Goal: Task Accomplishment & Management: Use online tool/utility

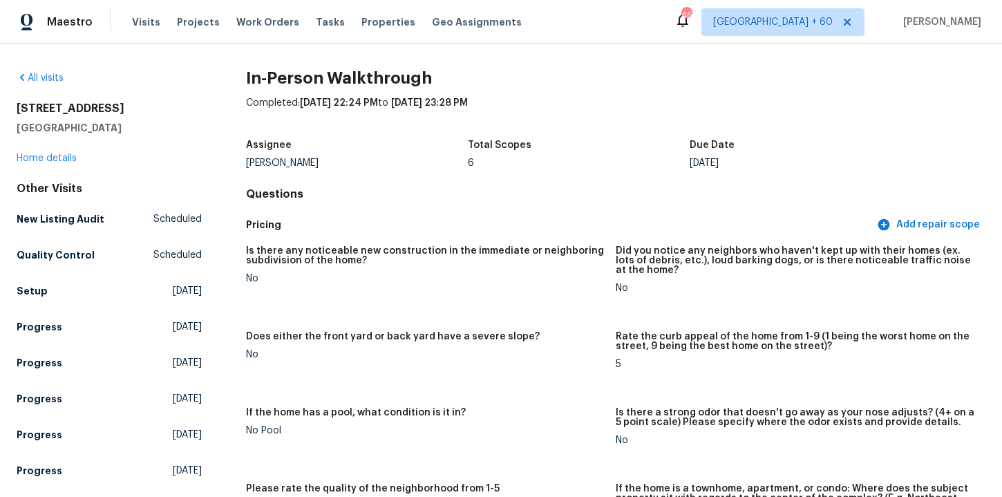
scroll to position [2667, 0]
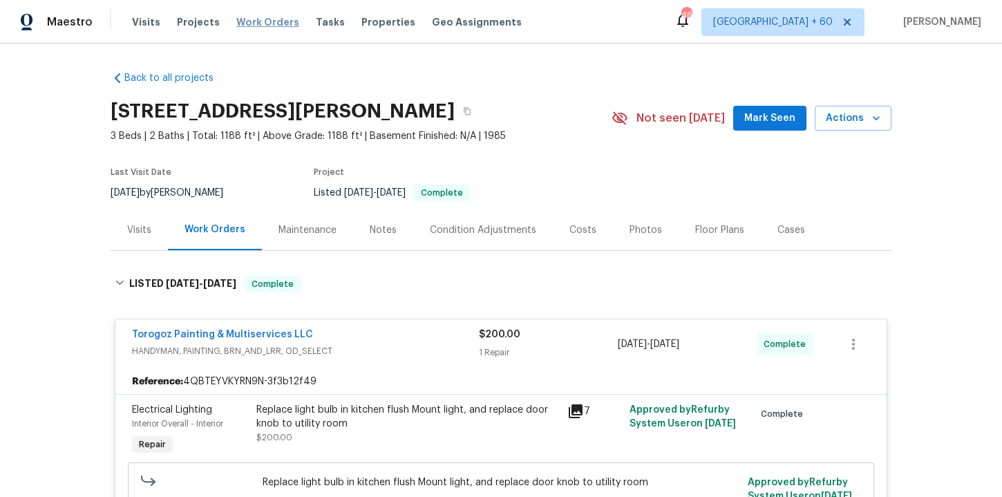
scroll to position [741, 0]
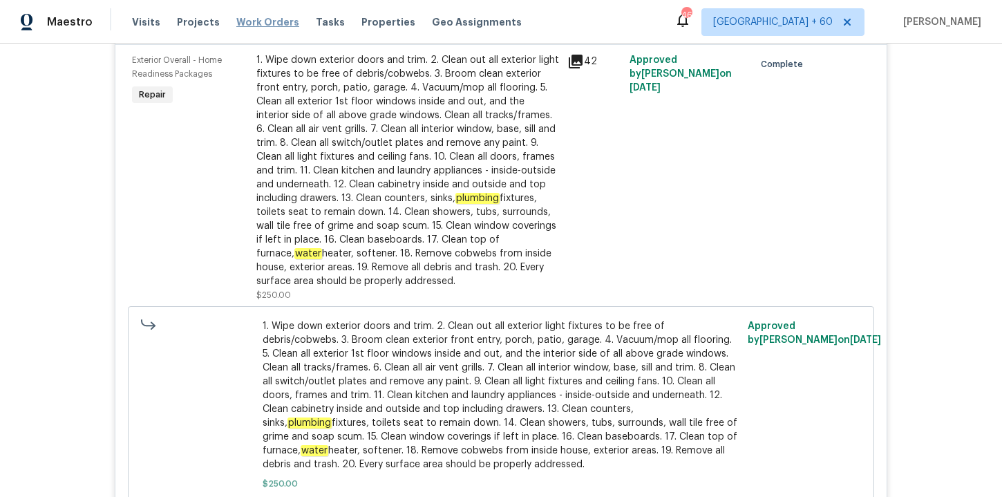
click at [260, 19] on span "Work Orders" at bounding box center [267, 22] width 63 height 14
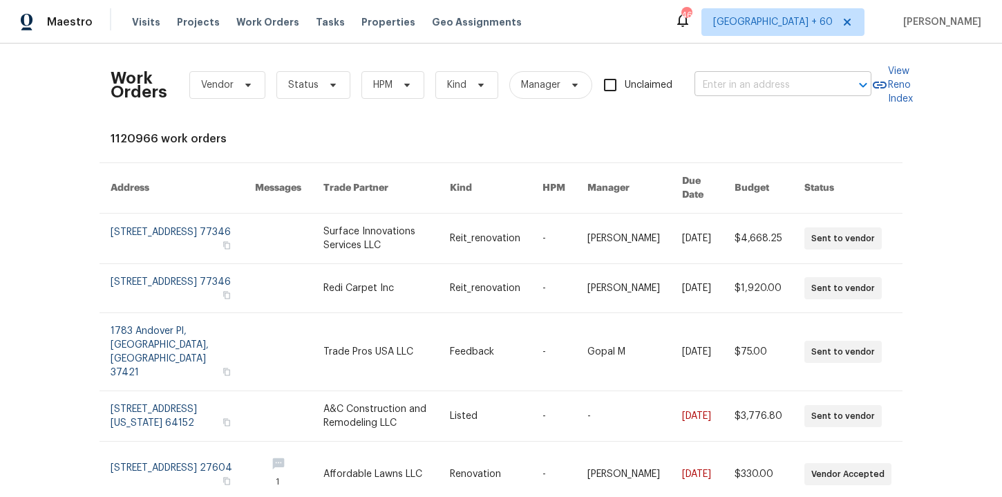
click at [749, 82] on input "text" at bounding box center [764, 85] width 138 height 21
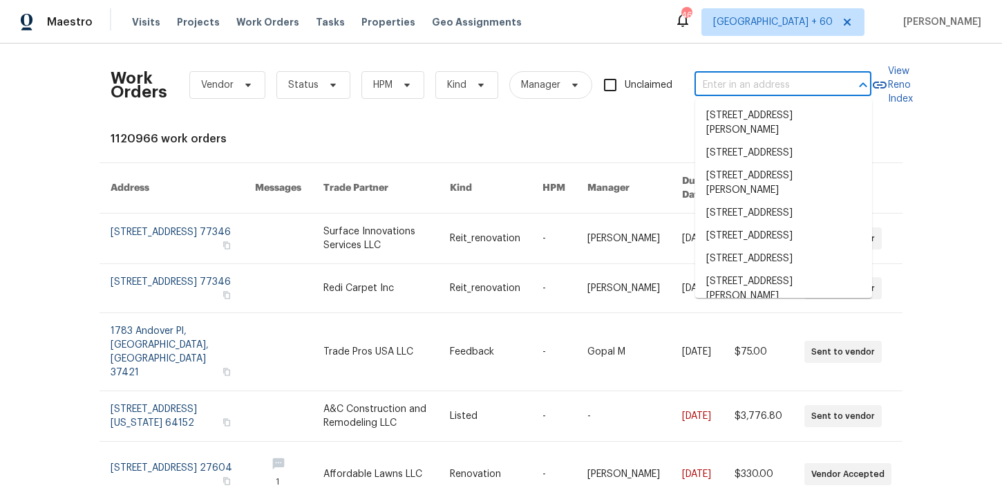
paste input "133 Devynn Ridge Ct Mount Holly, NC 28120"
type input "133 Devynn Ridge Ct Mount Holly, NC 28120"
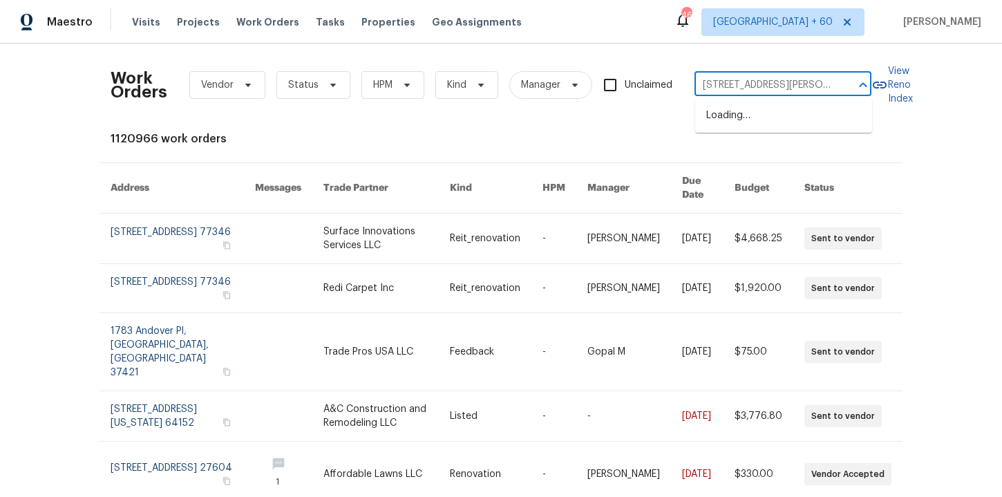
scroll to position [0, 69]
click at [755, 121] on li "133 Devynn Ridge Ct, Mount Holly, NC 28120" at bounding box center [783, 122] width 177 height 37
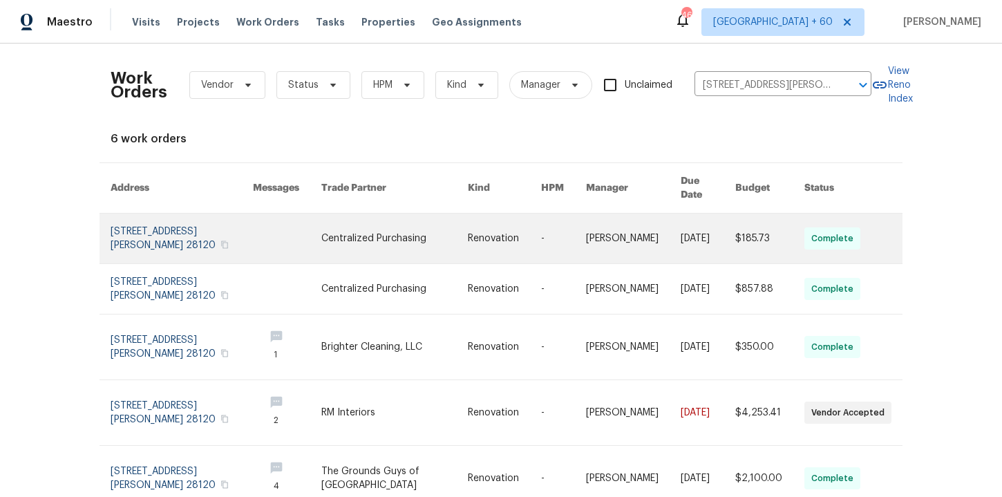
click at [182, 218] on link at bounding box center [182, 239] width 142 height 50
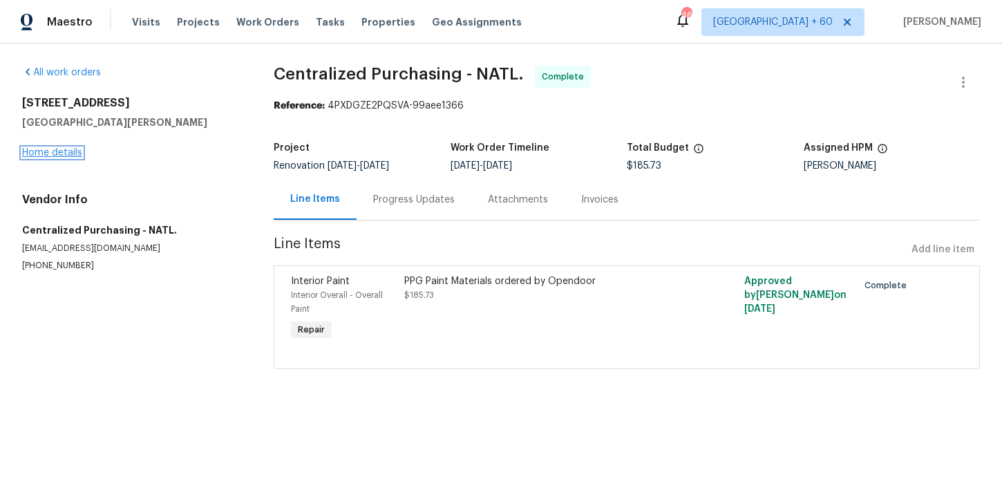
click at [49, 153] on link "Home details" at bounding box center [52, 153] width 60 height 10
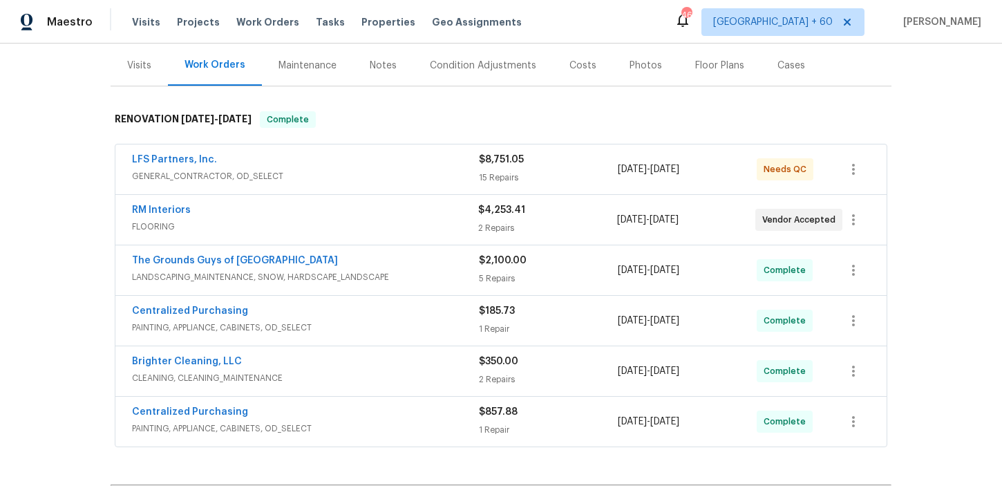
scroll to position [177, 0]
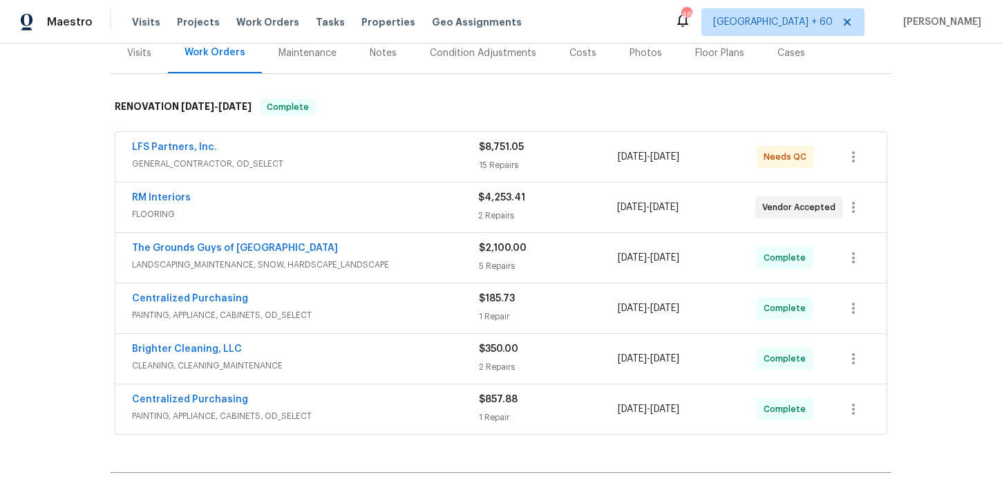
click at [328, 209] on span "FLOORING" at bounding box center [305, 214] width 346 height 14
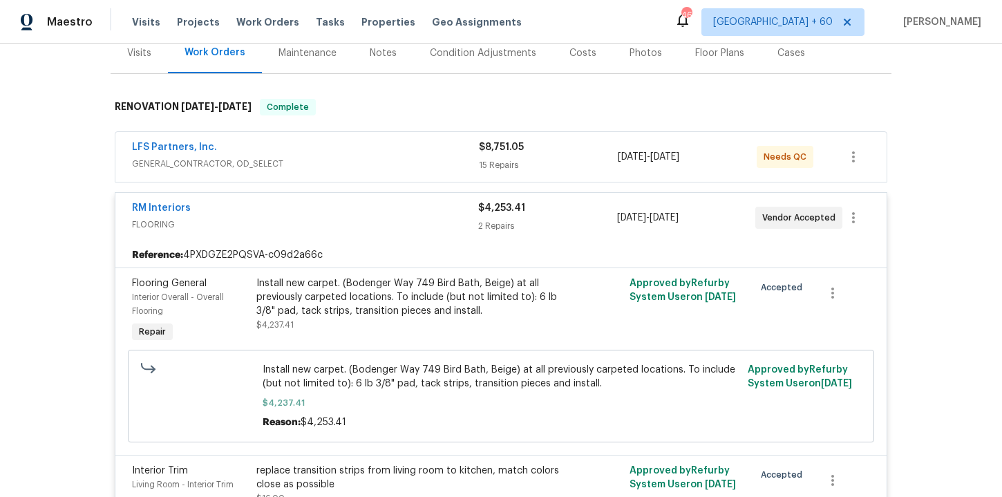
click at [358, 165] on span "GENERAL_CONTRACTOR, OD_SELECT" at bounding box center [305, 164] width 347 height 14
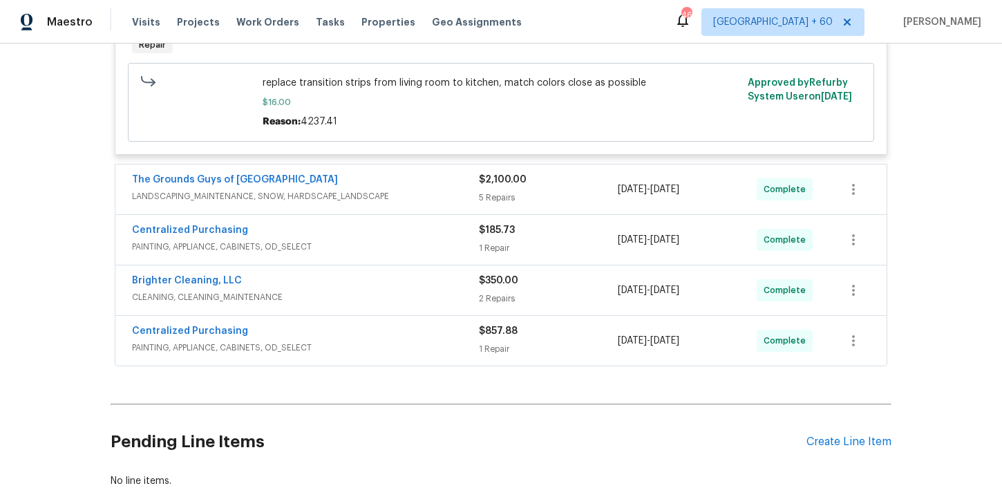
scroll to position [2498, 0]
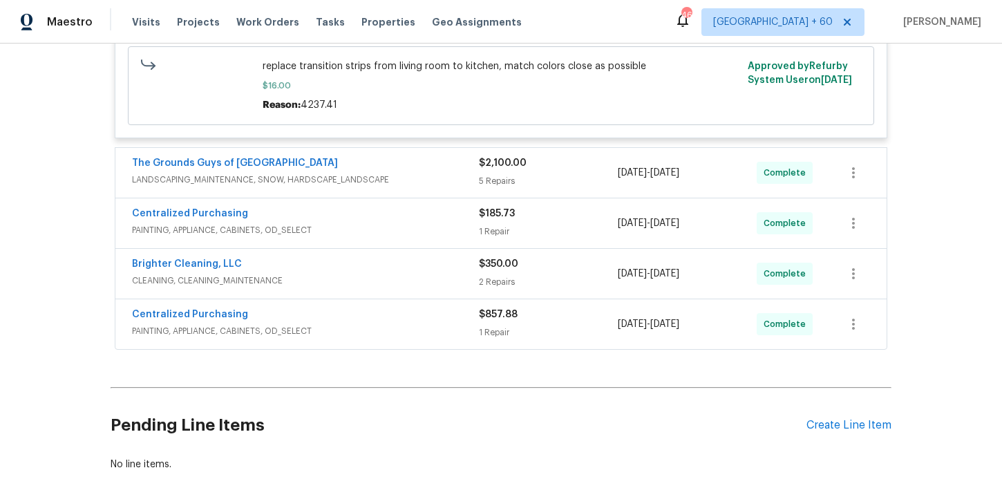
click at [444, 181] on span "LANDSCAPING_MAINTENANCE, SNOW, HARDSCAPE_LANDSCAPE" at bounding box center [305, 180] width 347 height 14
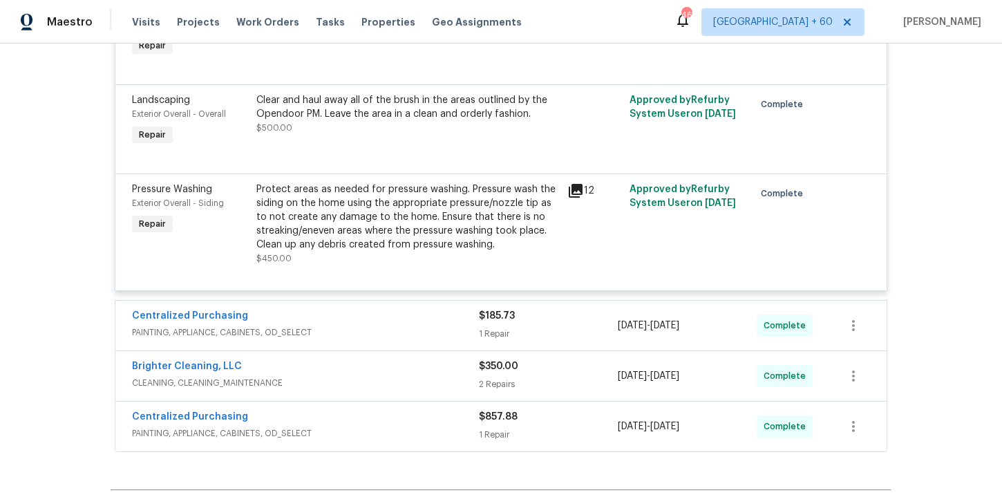
scroll to position [3182, 0]
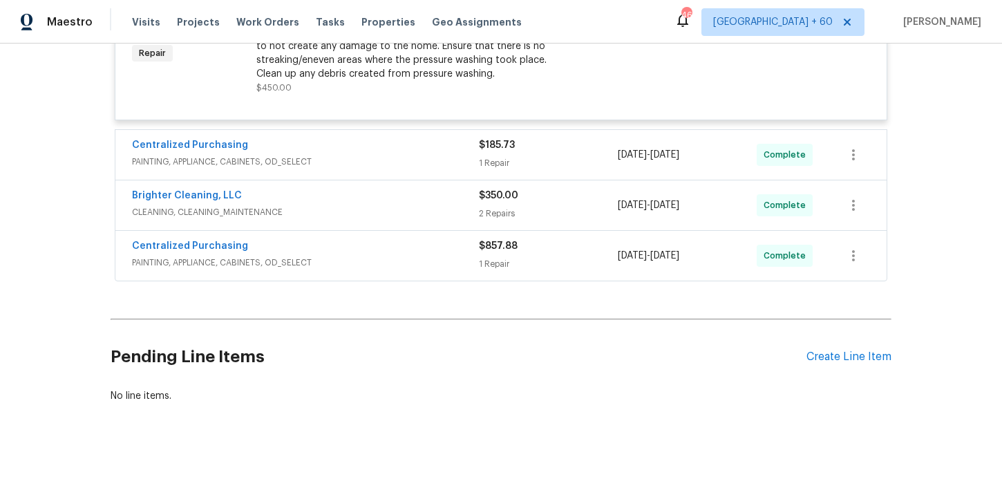
click at [410, 249] on div "Centralized Purchasing" at bounding box center [305, 247] width 347 height 17
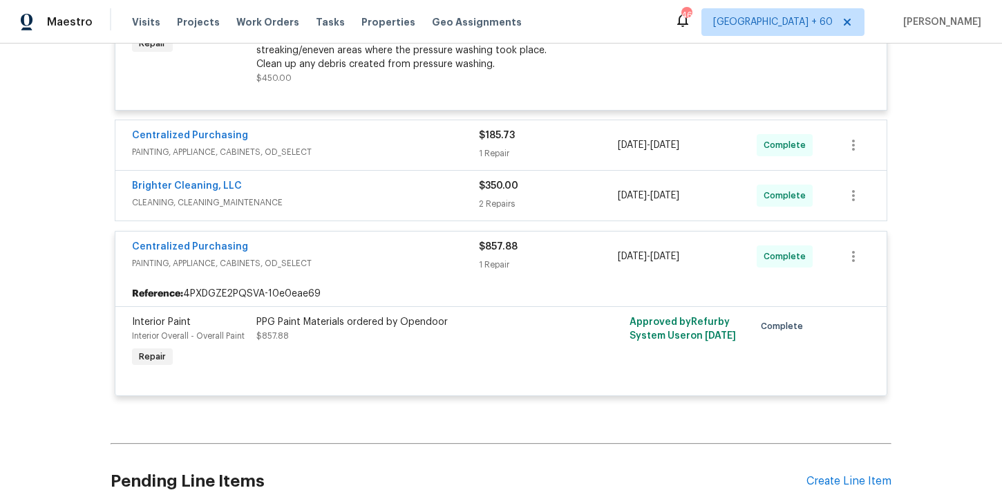
click at [406, 209] on span "CLEANING, CLEANING_MAINTENANCE" at bounding box center [305, 203] width 347 height 14
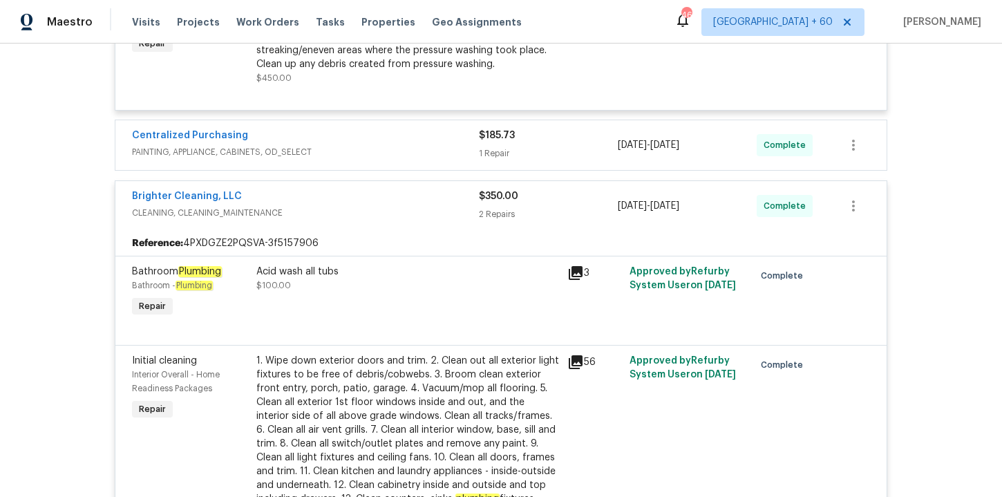
click at [357, 158] on span "PAINTING, APPLIANCE, CABINETS, OD_SELECT" at bounding box center [305, 152] width 347 height 14
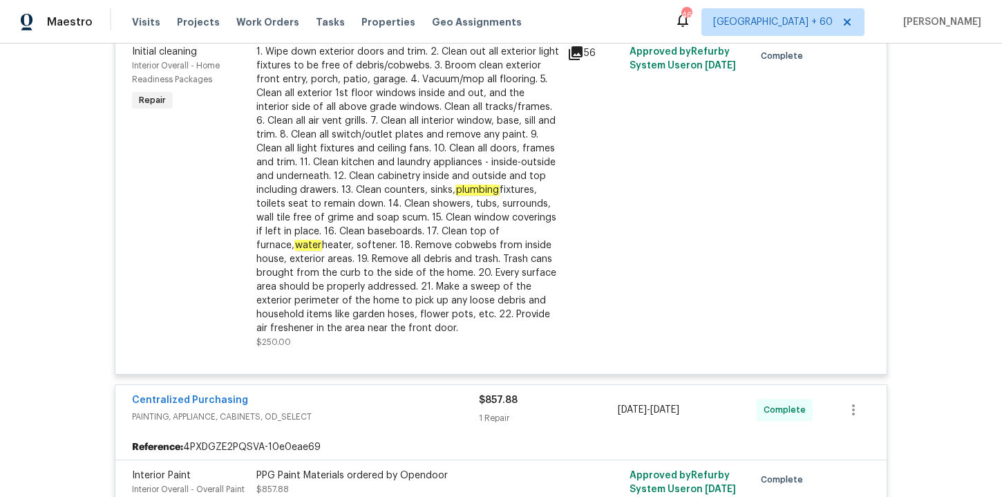
scroll to position [3894, 0]
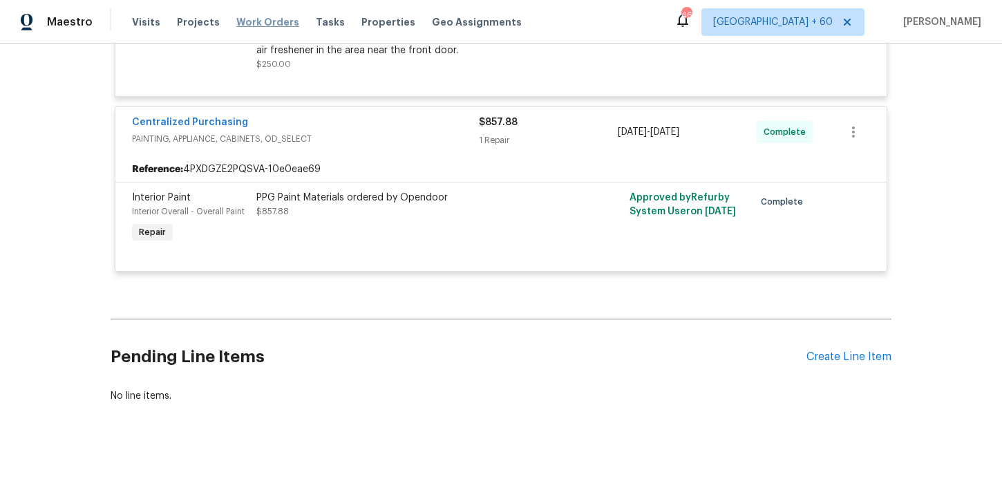
click at [271, 20] on span "Work Orders" at bounding box center [267, 22] width 63 height 14
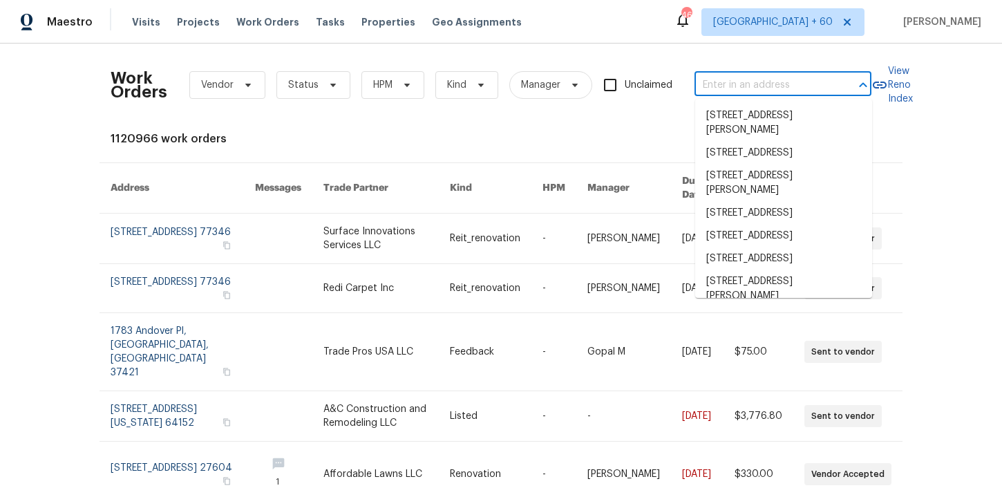
click at [726, 85] on input "text" at bounding box center [764, 85] width 138 height 21
paste input "3519 Cast Palm Dr Buford, GA 30519"
type input "3519 Cast Palm Dr Buford, GA 30519"
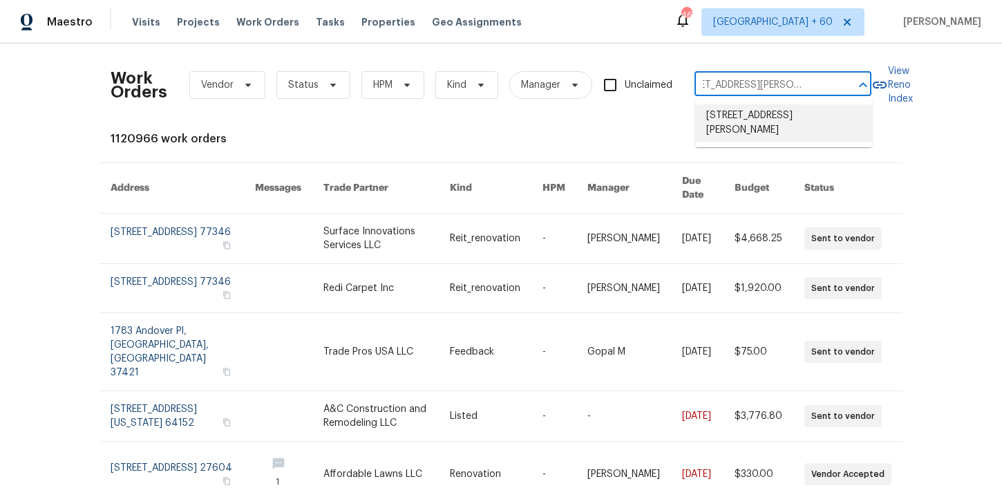
click at [751, 113] on li "3519 Cast Palm Dr, Buford, GA 30519" at bounding box center [783, 122] width 177 height 37
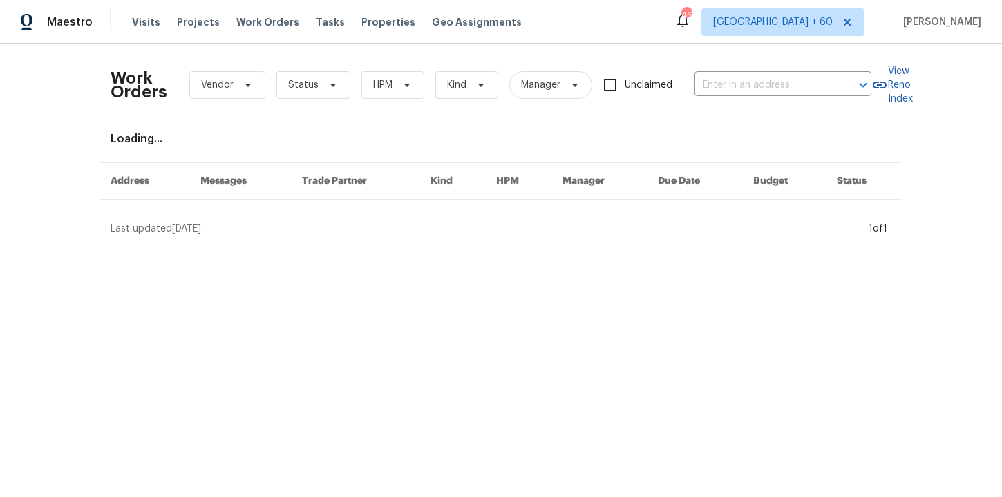
type input "3519 Cast Palm Dr, Buford, GA 30519"
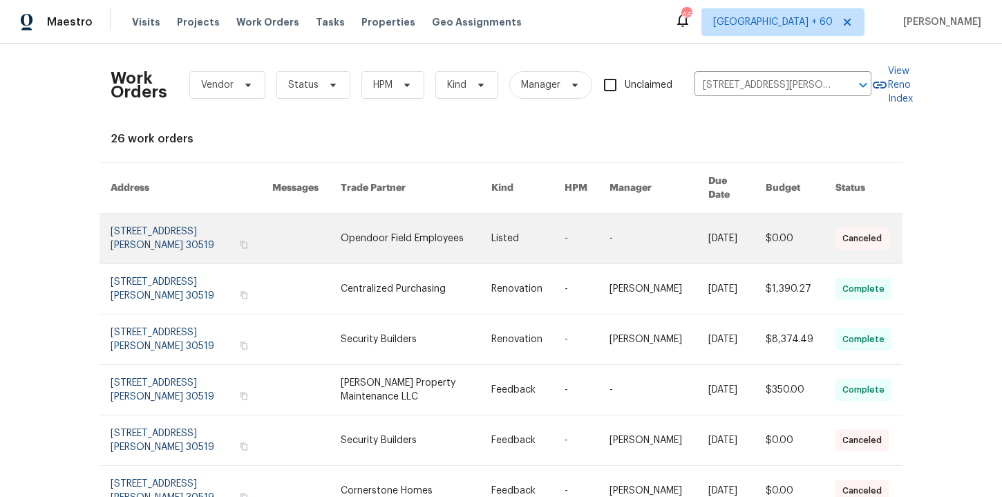
click at [175, 228] on link at bounding box center [192, 239] width 162 height 50
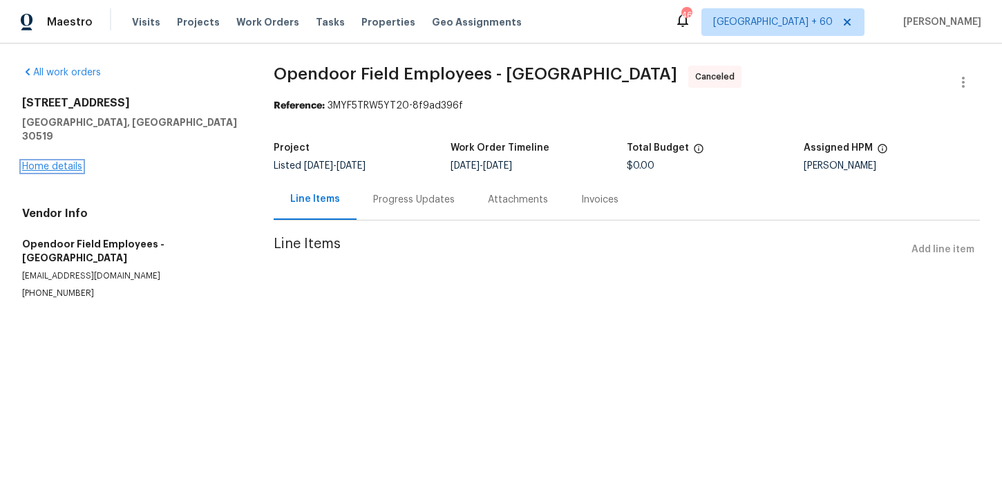
click at [64, 162] on link "Home details" at bounding box center [52, 167] width 60 height 10
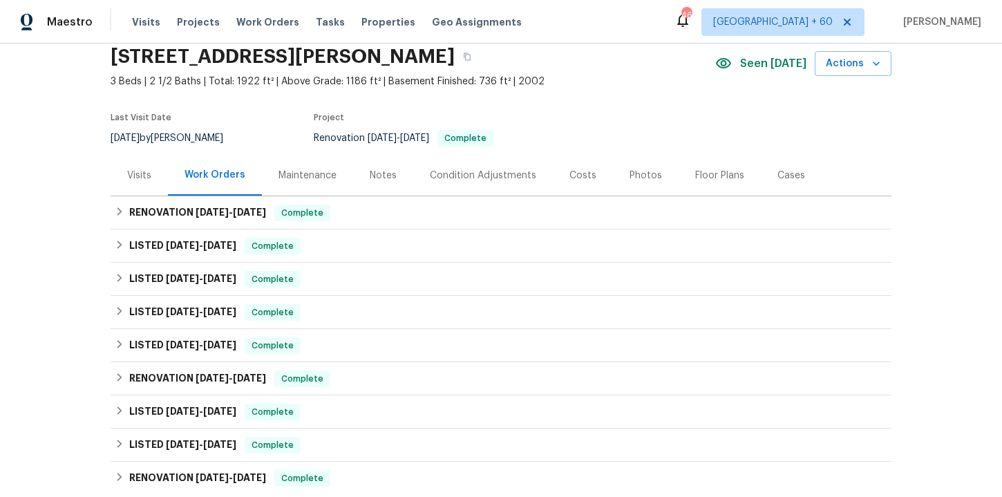
scroll to position [77, 0]
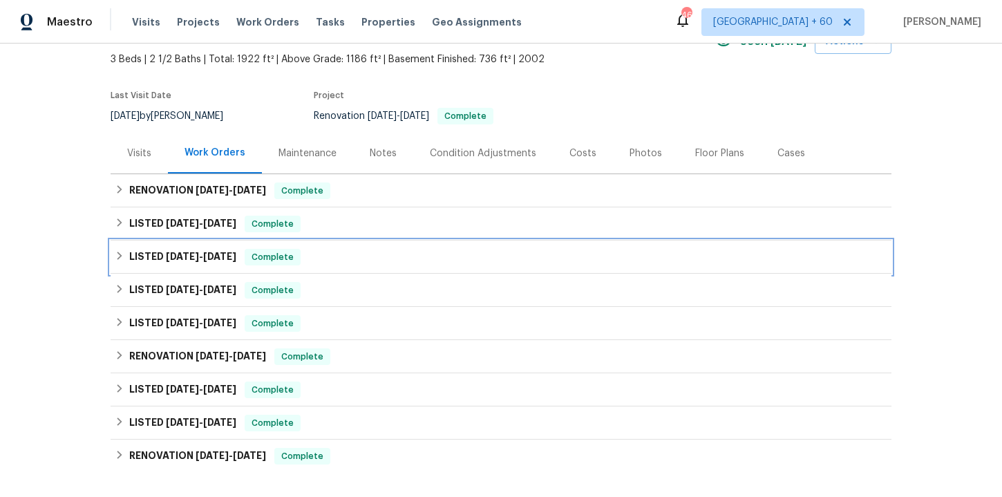
click at [319, 255] on div "LISTED 8/13/25 - 8/15/25 Complete" at bounding box center [501, 257] width 773 height 17
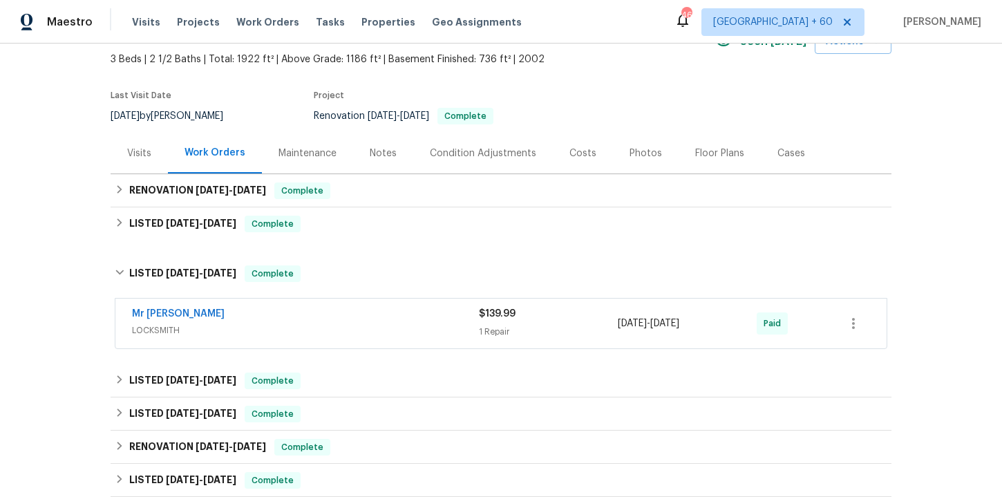
click at [338, 312] on div "Mr Rekey Locksmith" at bounding box center [305, 315] width 347 height 17
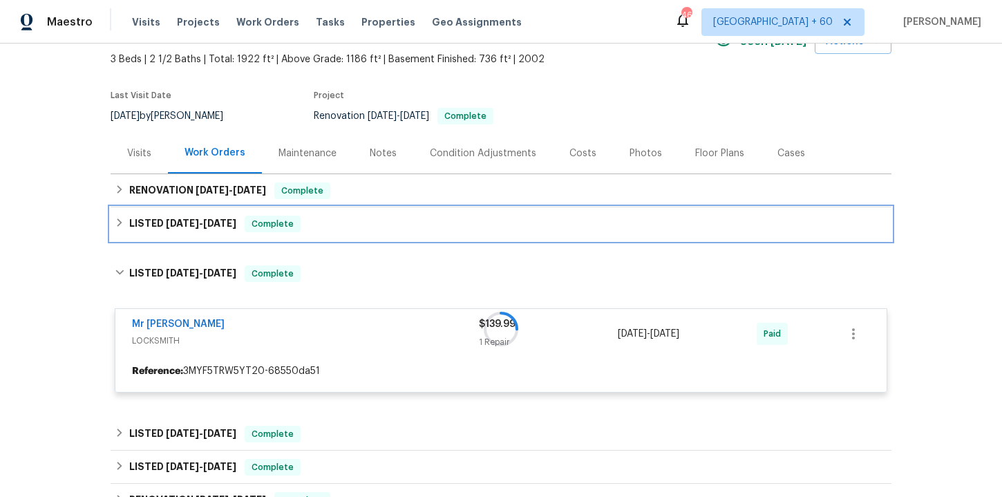
click at [335, 227] on div "LISTED 8/27/25 - 9/6/25 Complete" at bounding box center [501, 224] width 773 height 17
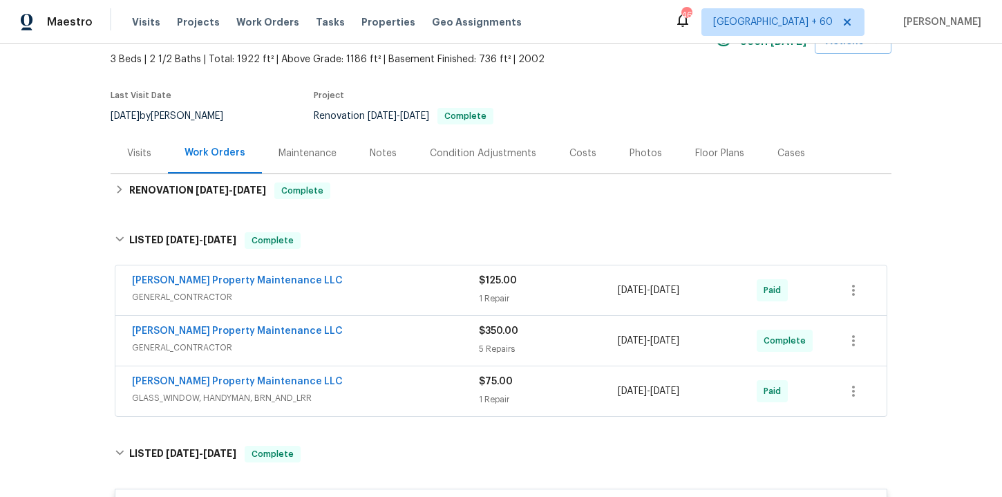
click at [374, 394] on span "GLASS_WINDOW, HANDYMAN, BRN_AND_LRR" at bounding box center [305, 398] width 347 height 14
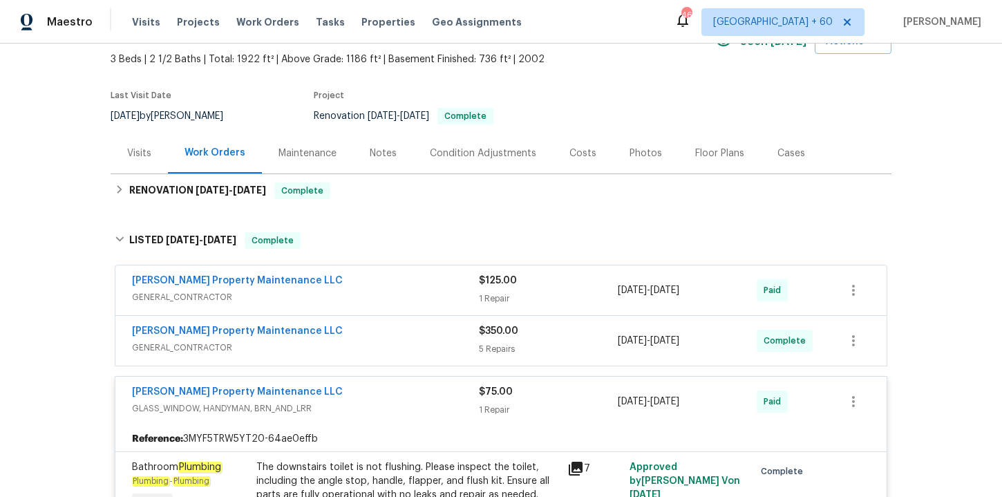
click at [357, 335] on div "Glen Property Maintenance LLC" at bounding box center [305, 332] width 347 height 17
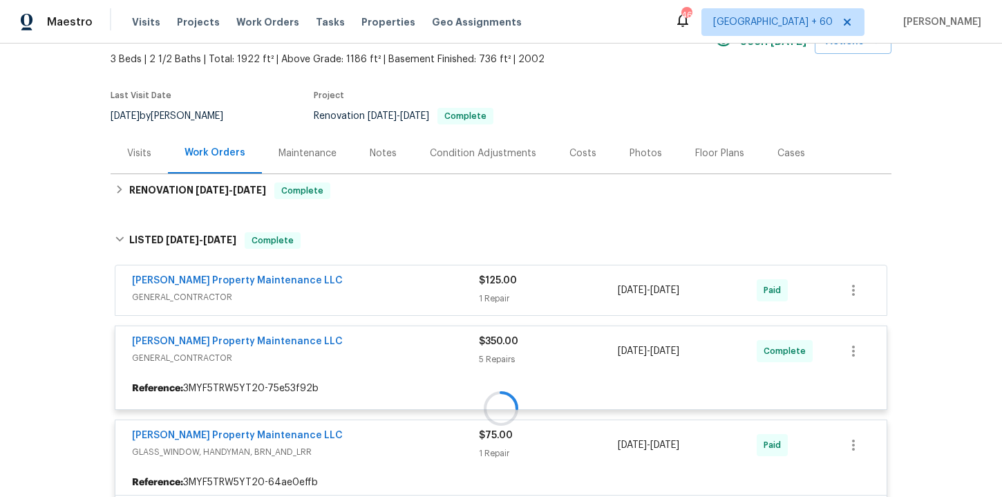
click at [346, 292] on div at bounding box center [501, 408] width 781 height 380
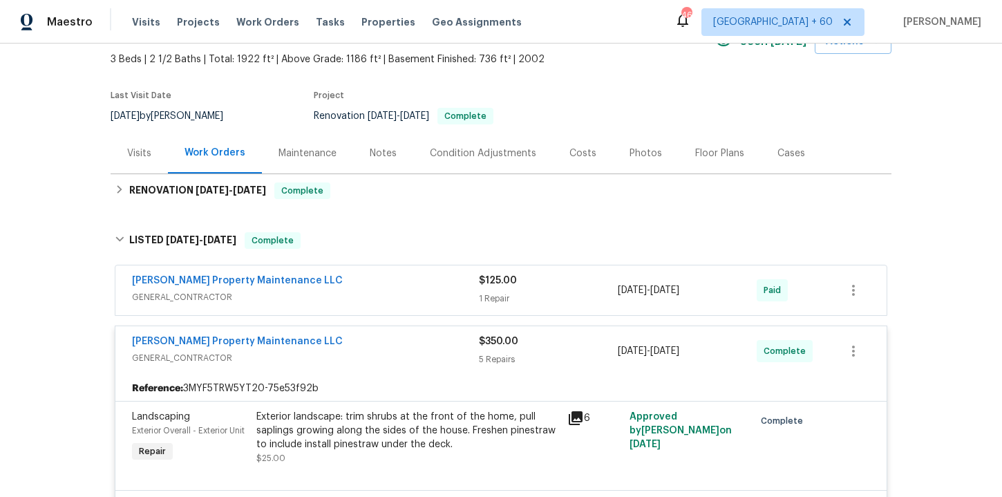
click at [367, 297] on span "GENERAL_CONTRACTOR" at bounding box center [305, 297] width 347 height 14
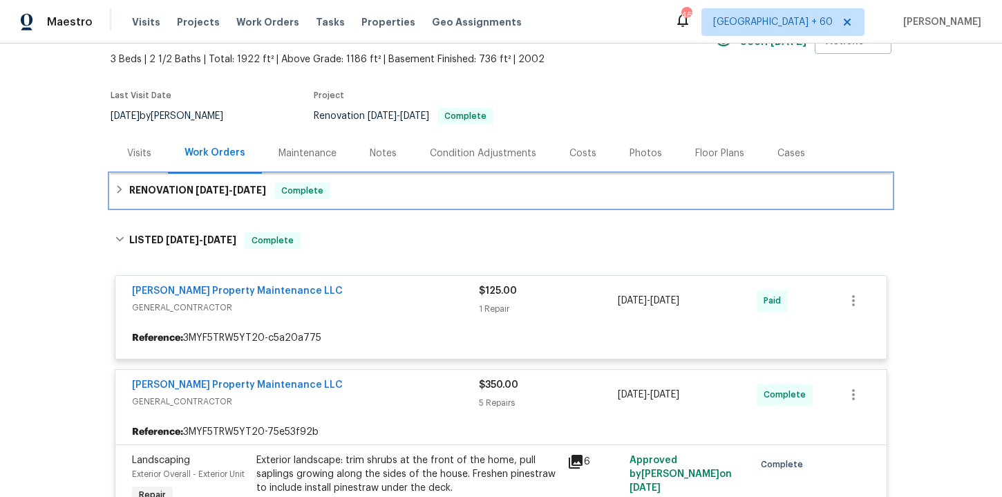
click at [359, 183] on div "RENOVATION 9/8/25 - 9/19/25 Complete" at bounding box center [501, 190] width 773 height 17
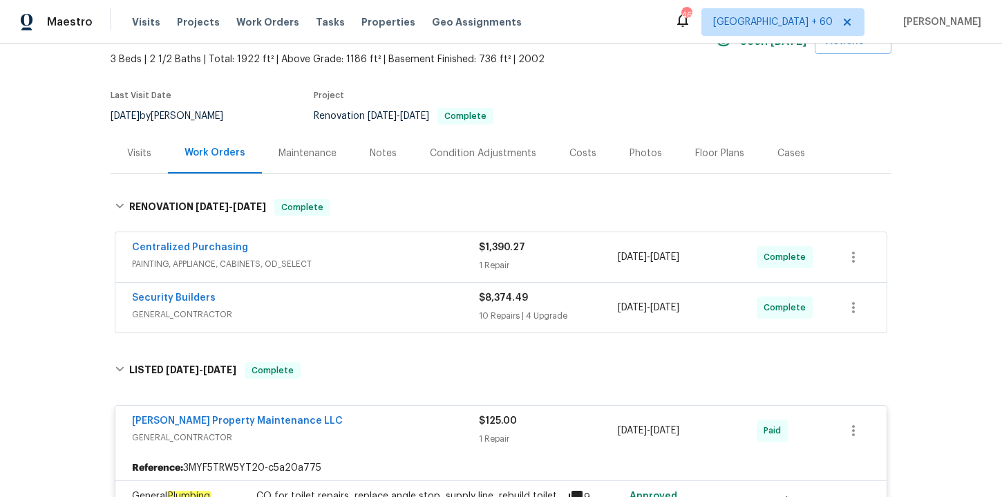
click at [382, 324] on div "Security Builders GENERAL_CONTRACTOR $8,374.49 10 Repairs | 4 Upgrade 9/8/2025 …" at bounding box center [500, 308] width 771 height 50
click at [375, 306] on div "Security Builders" at bounding box center [305, 299] width 347 height 17
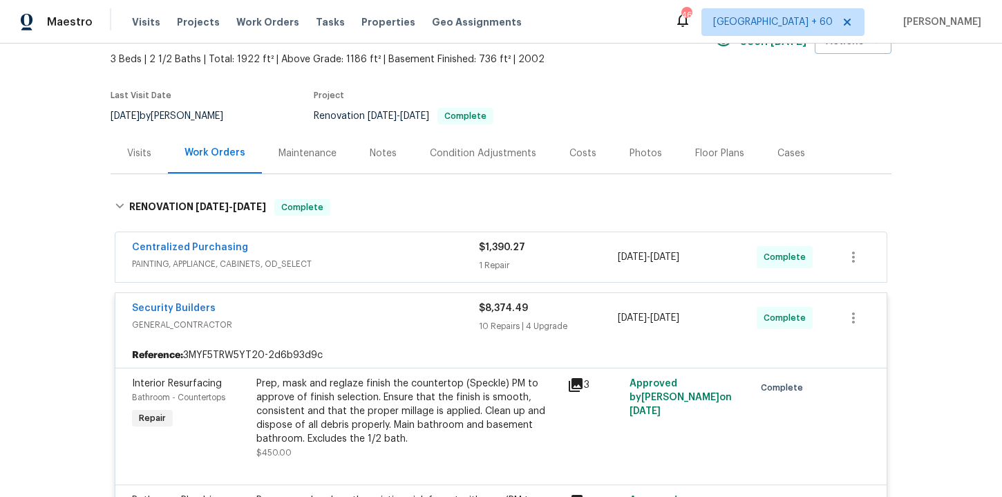
click at [378, 259] on span "PAINTING, APPLIANCE, CABINETS, OD_SELECT" at bounding box center [305, 264] width 347 height 14
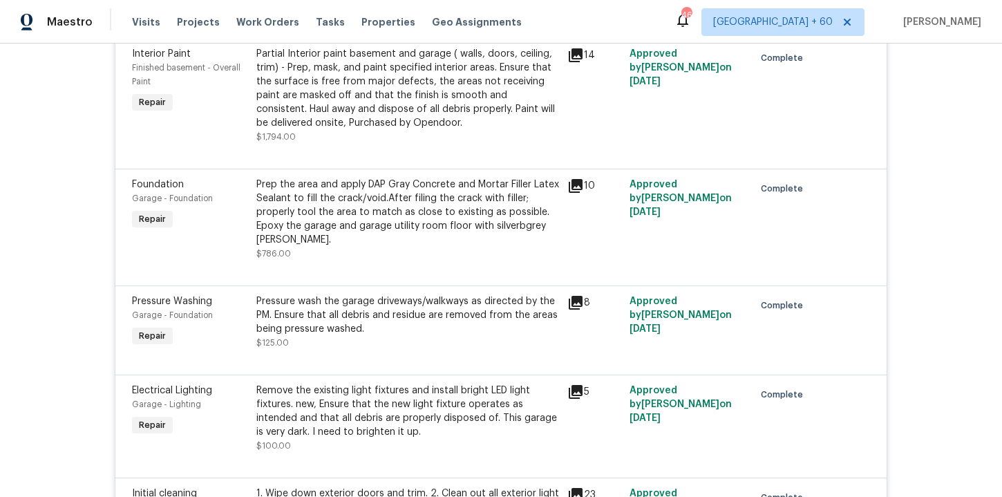
scroll to position [1156, 0]
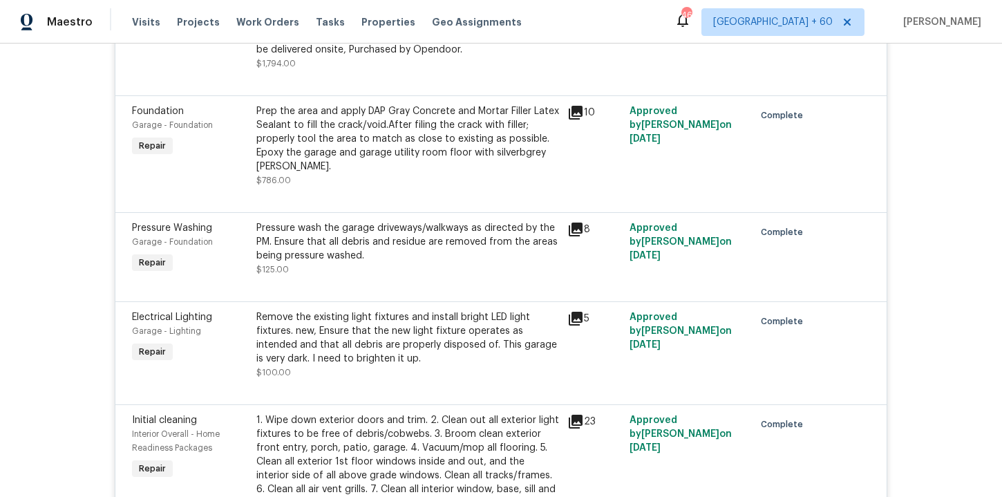
click at [370, 138] on div "Prep the area and apply DAP Gray Concrete and Mortar Filler Latex Sealant to fi…" at bounding box center [407, 138] width 303 height 69
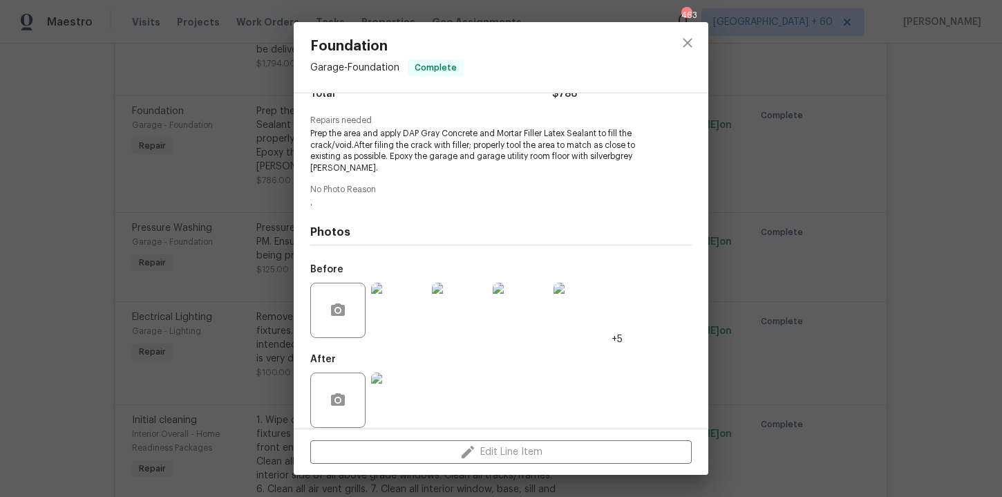
scroll to position [140, 0]
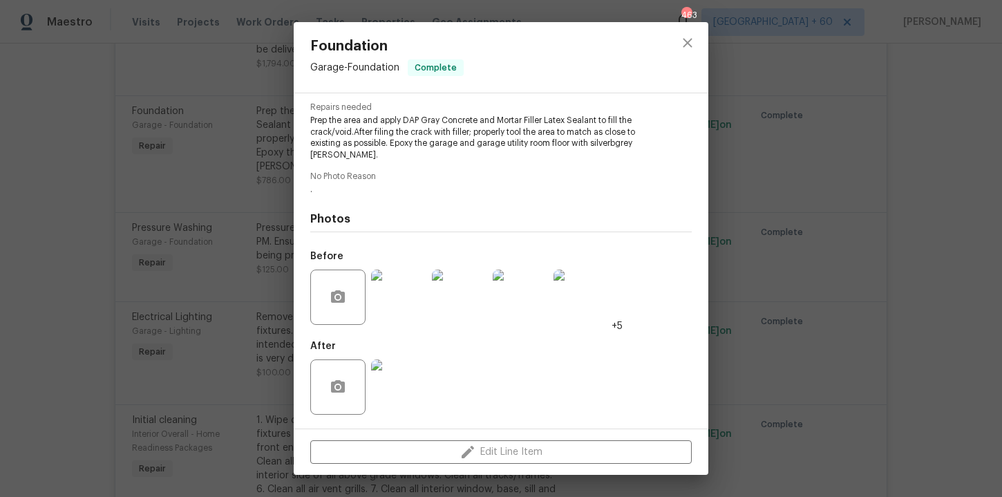
click at [409, 296] on img at bounding box center [398, 297] width 55 height 55
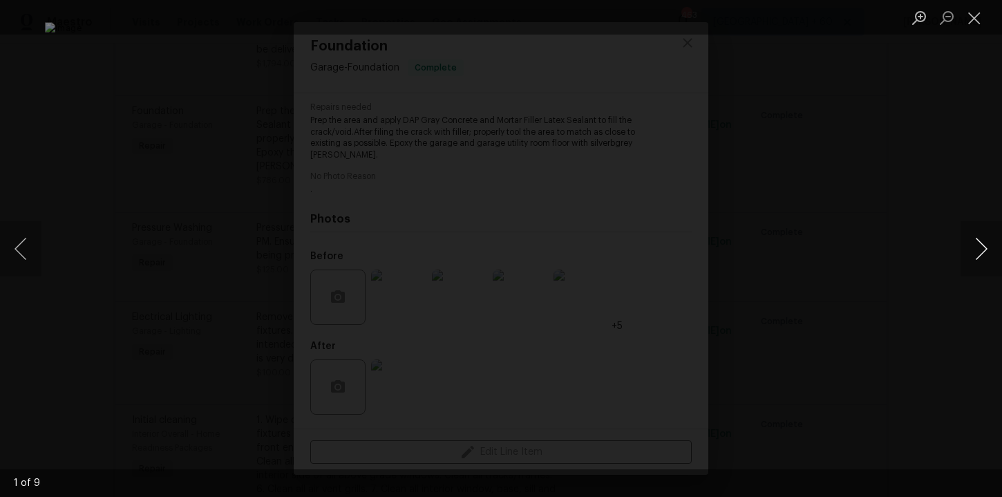
click at [980, 250] on button "Next image" at bounding box center [981, 248] width 41 height 55
click at [977, 17] on button "Close lightbox" at bounding box center [975, 18] width 28 height 24
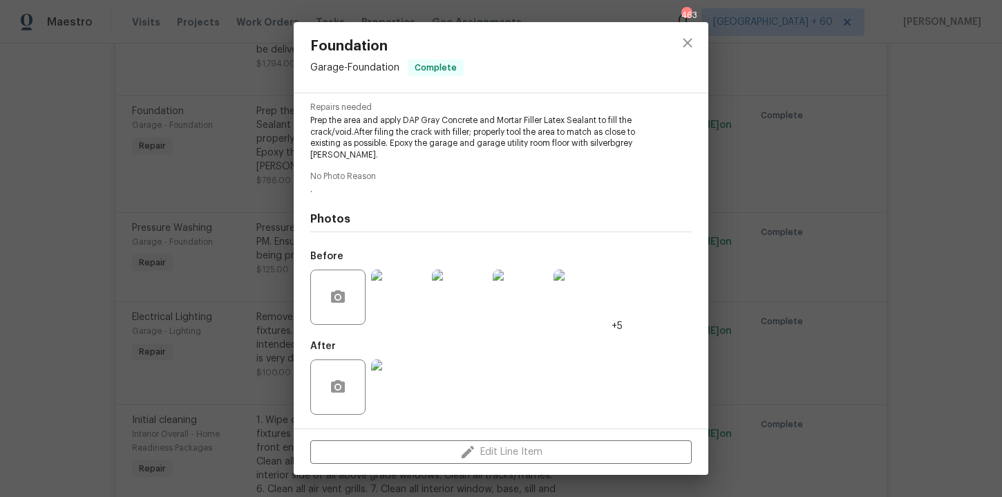
click at [884, 173] on div "Foundation Garage - Foundation Complete Vendor Security Builders Account Catego…" at bounding box center [501, 248] width 1002 height 497
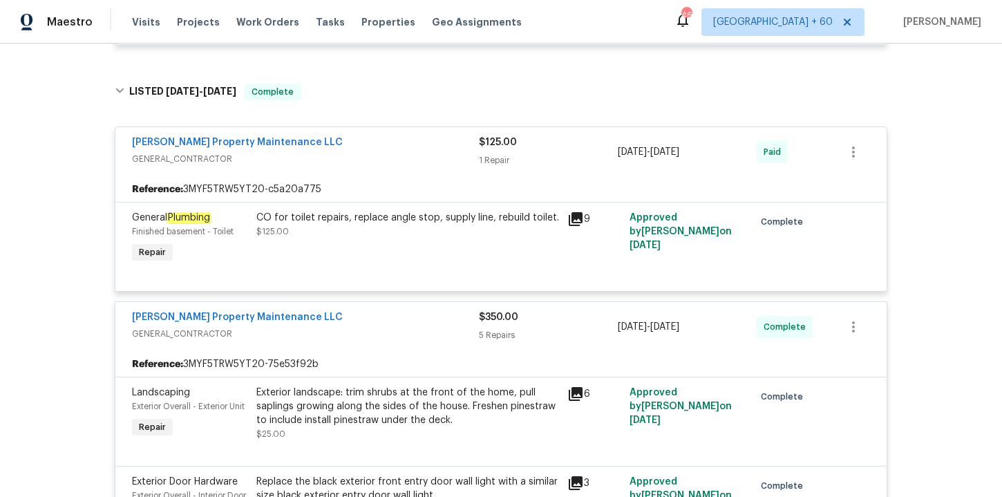
scroll to position [2562, 0]
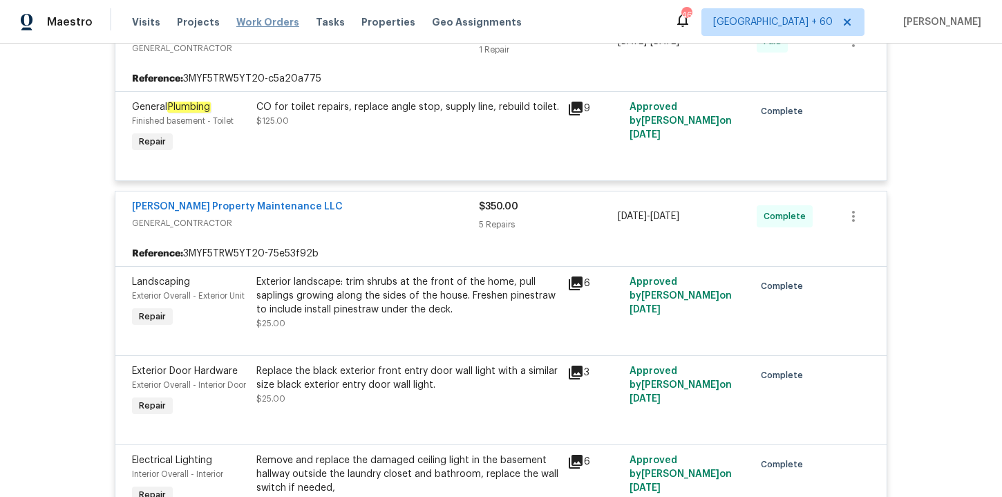
click at [276, 21] on span "Work Orders" at bounding box center [267, 22] width 63 height 14
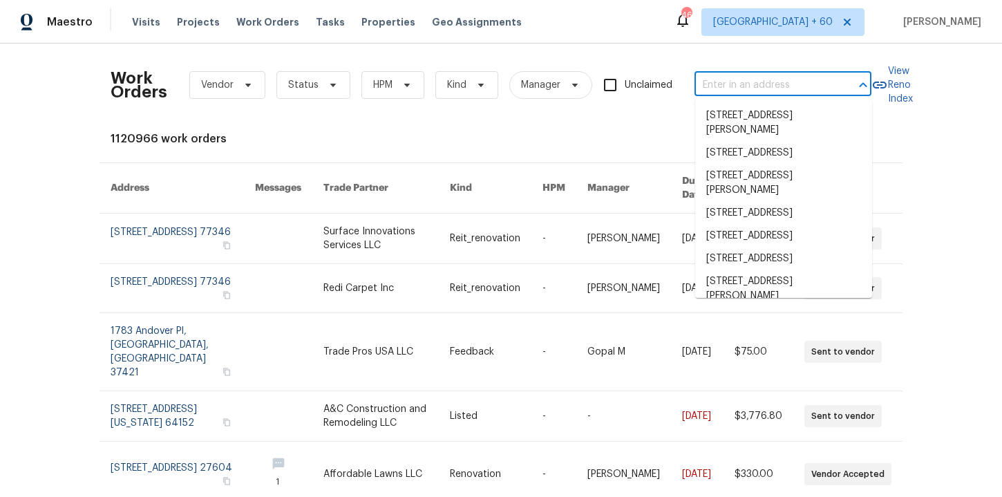
click at [729, 86] on input "text" at bounding box center [764, 85] width 138 height 21
paste input "3912 Wellesley Dr NE Albuquerque, NM 87107"
type input "3912 Wellesley Dr NE Albuquerque, NM 87107"
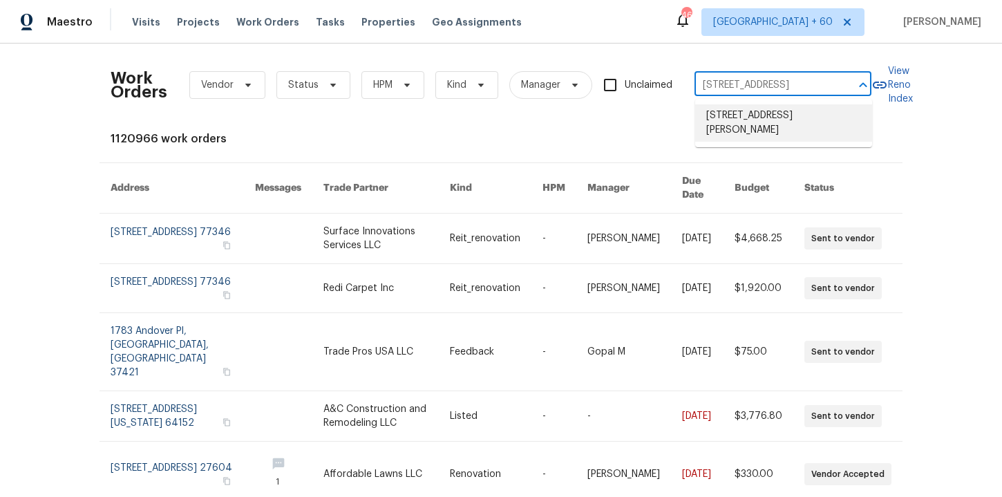
click at [749, 114] on li "3912 Wellesley Dr NE, Albuquerque, NM 87107" at bounding box center [783, 122] width 177 height 37
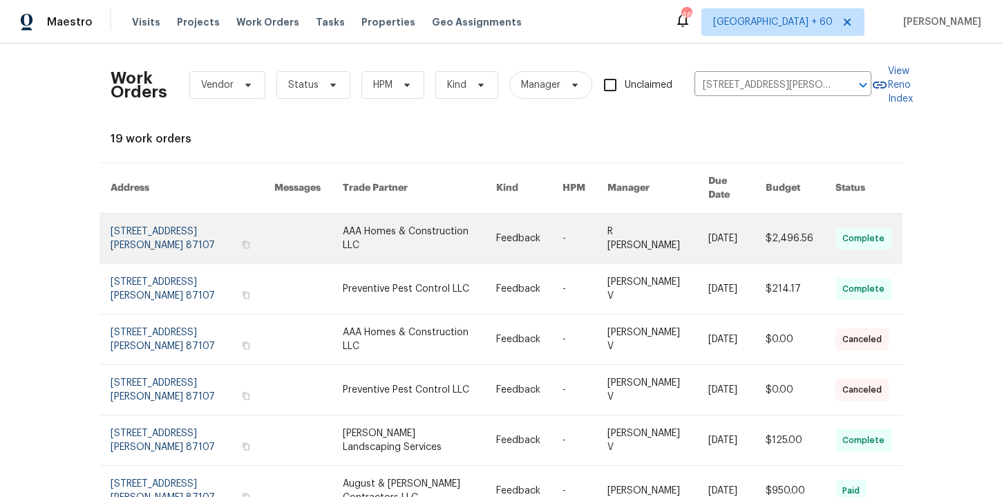
click at [181, 219] on link at bounding box center [193, 239] width 164 height 50
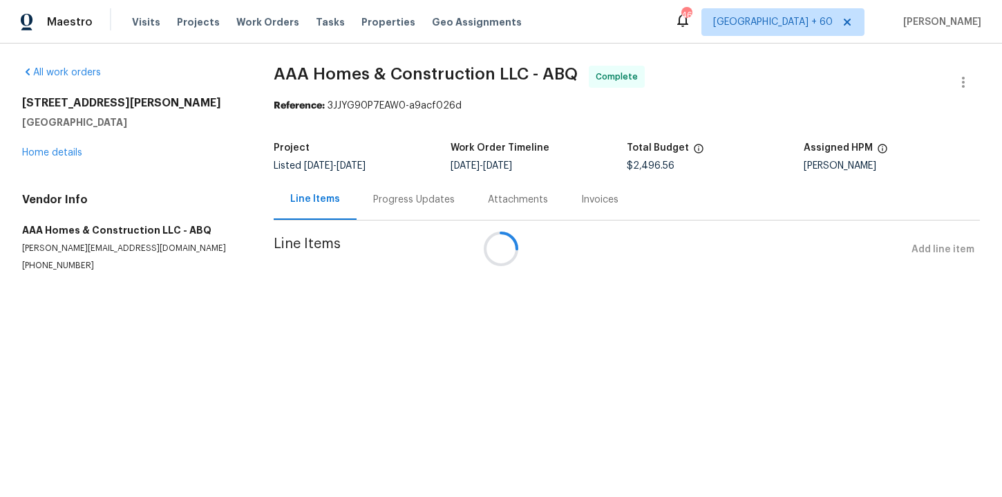
click at [62, 152] on div at bounding box center [501, 248] width 1002 height 497
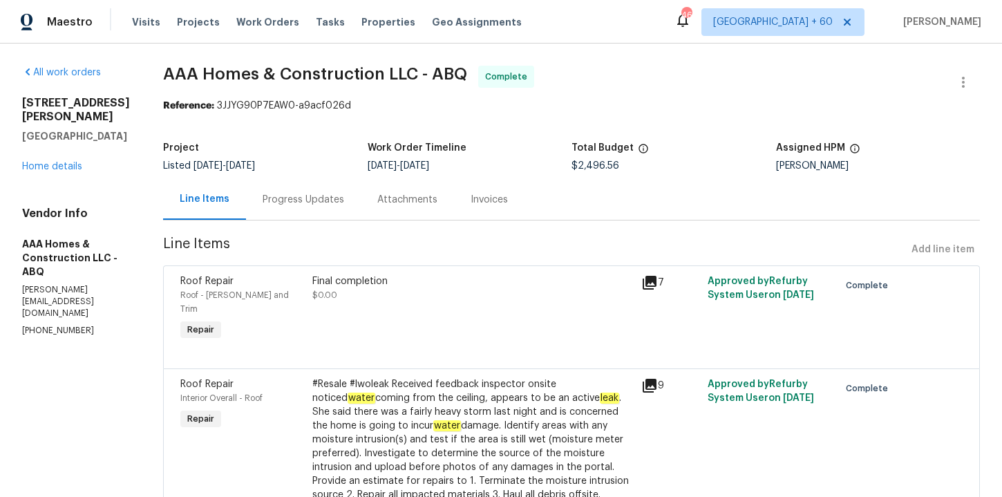
click at [62, 143] on h5 "[GEOGRAPHIC_DATA]" at bounding box center [76, 136] width 108 height 14
click at [67, 171] on link "Home details" at bounding box center [52, 167] width 60 height 10
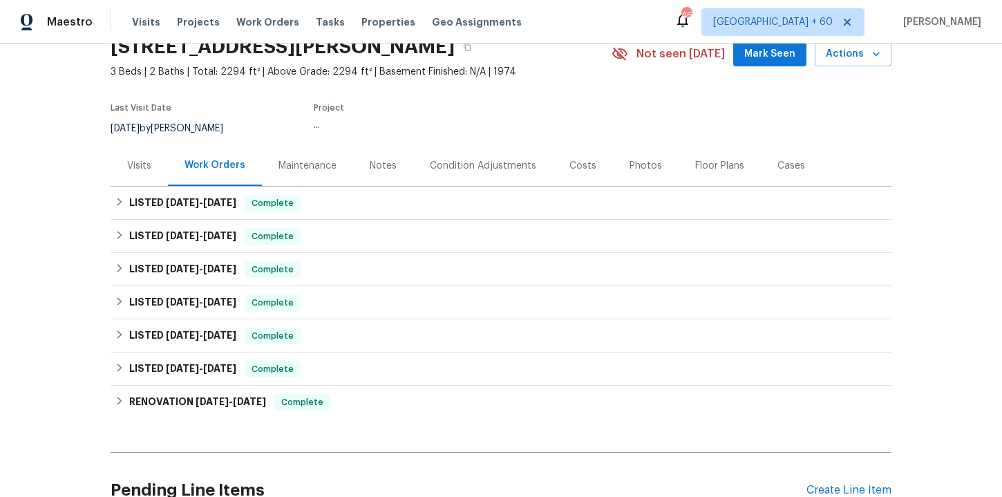
scroll to position [76, 0]
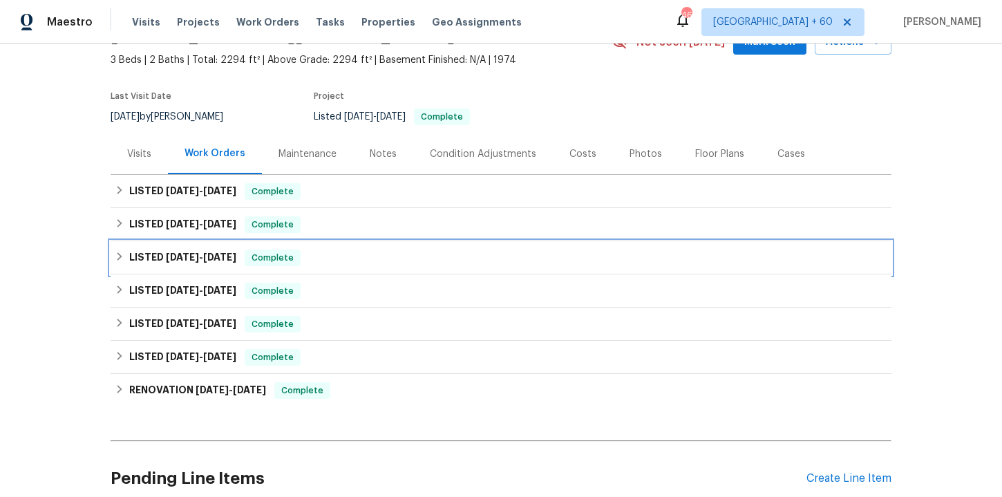
click at [377, 263] on div "LISTED 8/28/25 - 9/3/25 Complete" at bounding box center [501, 258] width 773 height 17
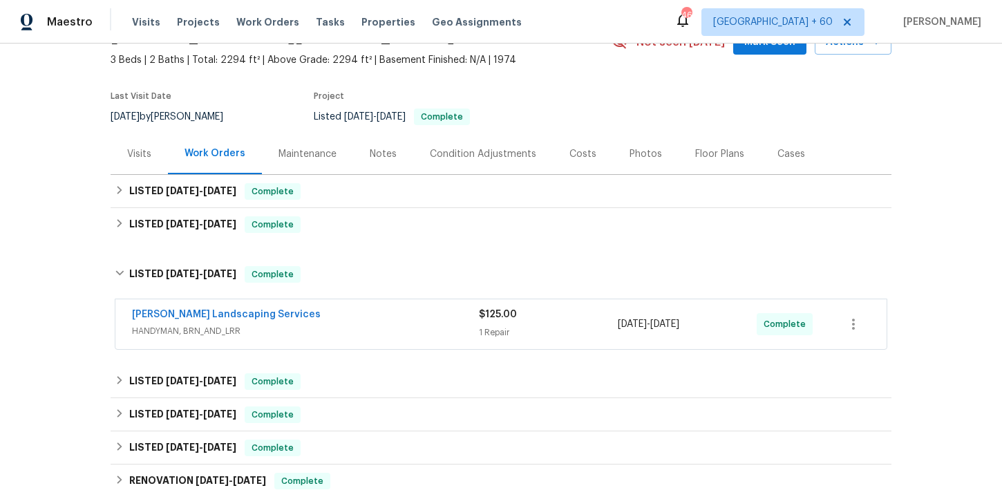
click at [380, 324] on span "HANDYMAN, BRN_AND_LRR" at bounding box center [305, 331] width 347 height 14
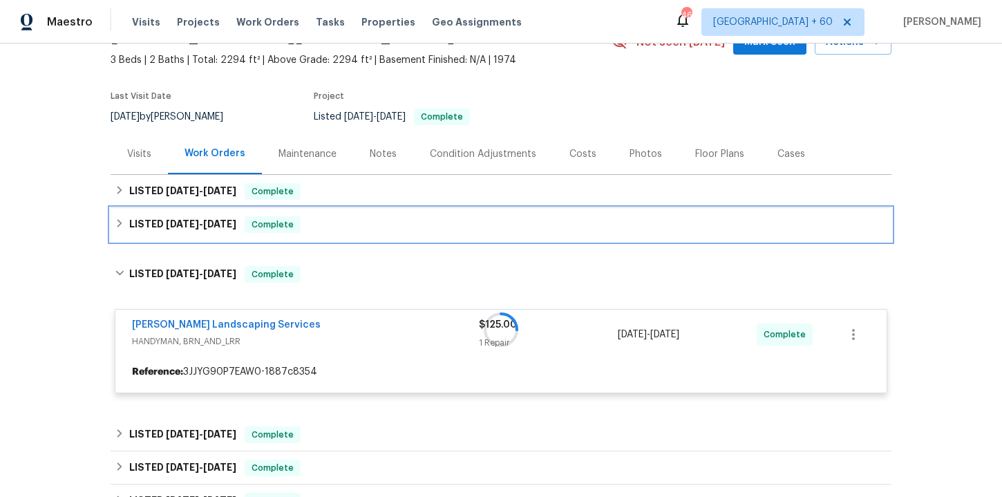
click at [365, 241] on div "LISTED 8/28/25 - 9/8/25 Complete" at bounding box center [501, 224] width 781 height 33
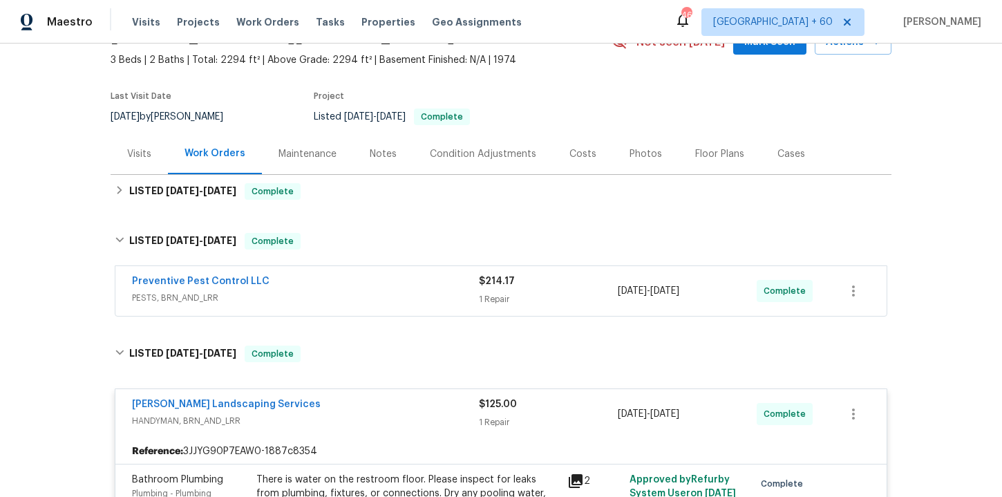
click at [370, 293] on span "PESTS, BRN_AND_LRR" at bounding box center [305, 298] width 347 height 14
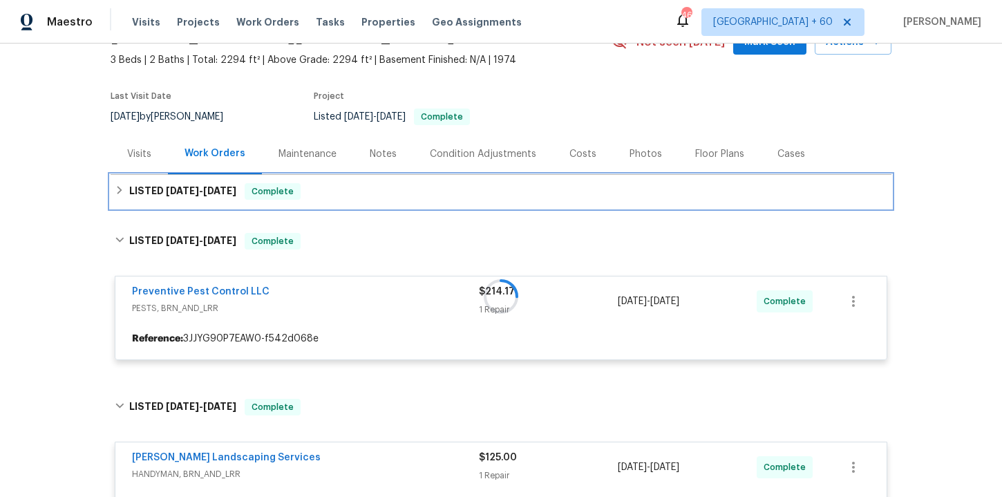
click at [350, 196] on div "LISTED 9/10/25 - 9/22/25 Complete" at bounding box center [501, 191] width 773 height 17
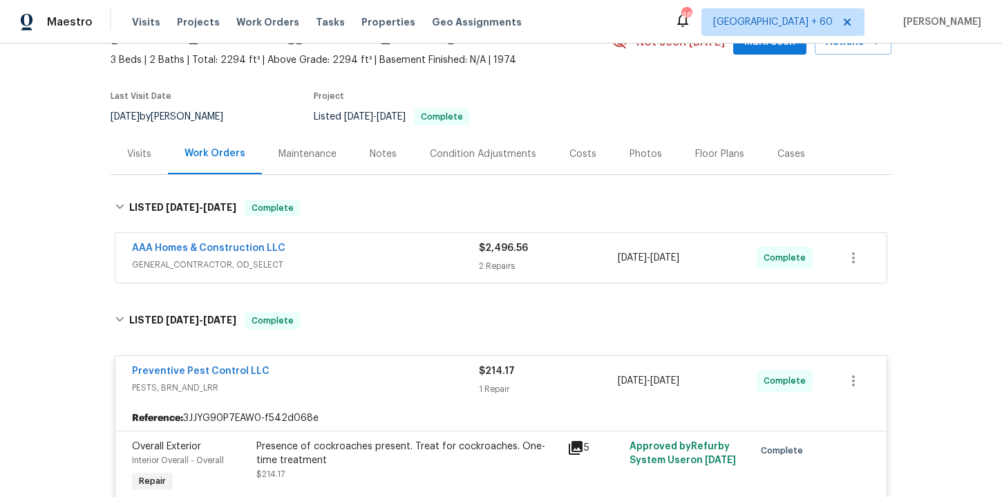
click at [361, 253] on div "AAA Homes & Construction LLC" at bounding box center [305, 249] width 347 height 17
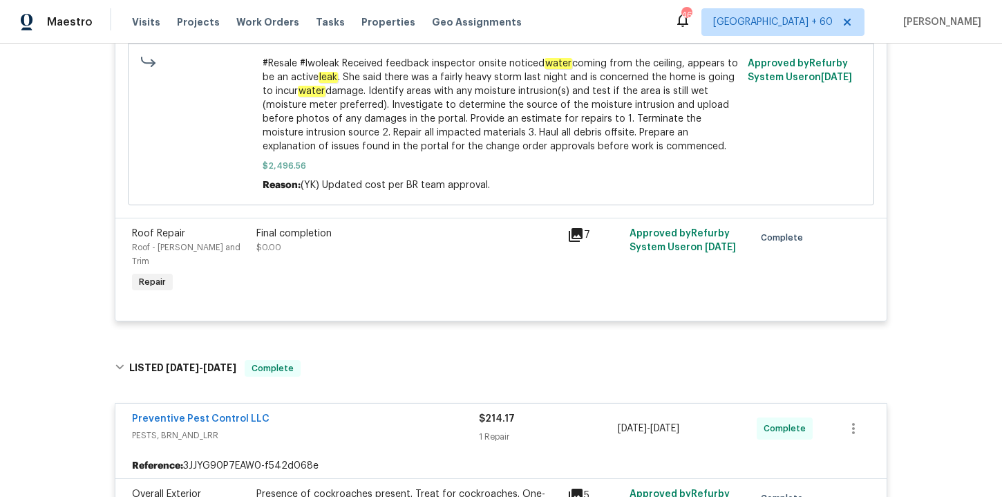
scroll to position [891, 0]
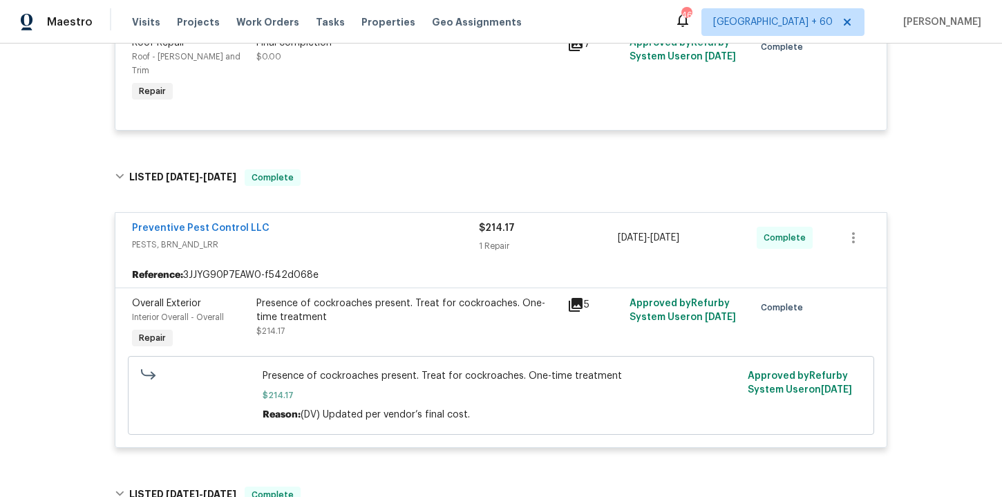
click at [373, 306] on div "Presence of cockroaches present. Treat for cockroaches. One-time treatment $214…" at bounding box center [407, 317] width 303 height 41
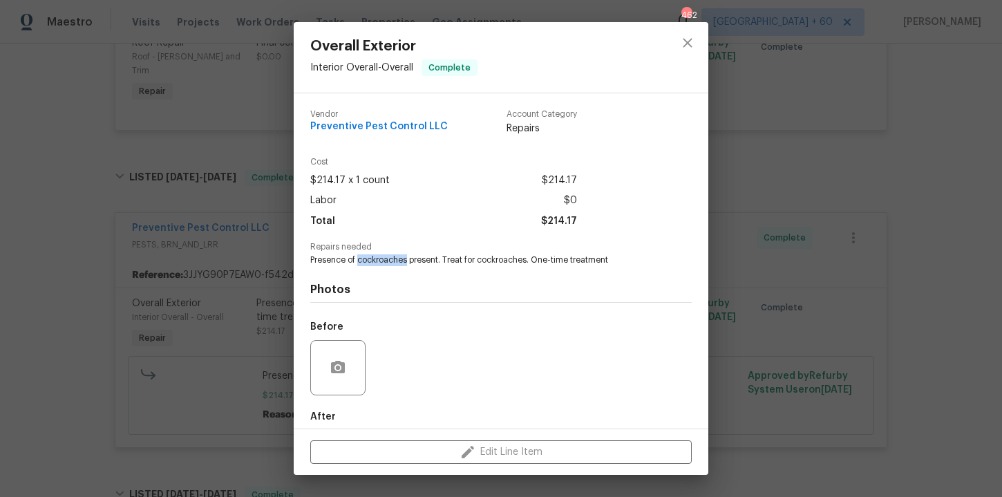
drag, startPoint x: 359, startPoint y: 260, endPoint x: 408, endPoint y: 260, distance: 49.1
click at [408, 260] on span "Presence of cockroaches present. Treat for cockroaches. One-time treatment" at bounding box center [482, 260] width 344 height 12
copy span "cockroaches"
click at [358, 122] on span "Preventive Pest Control LLC" at bounding box center [379, 127] width 138 height 10
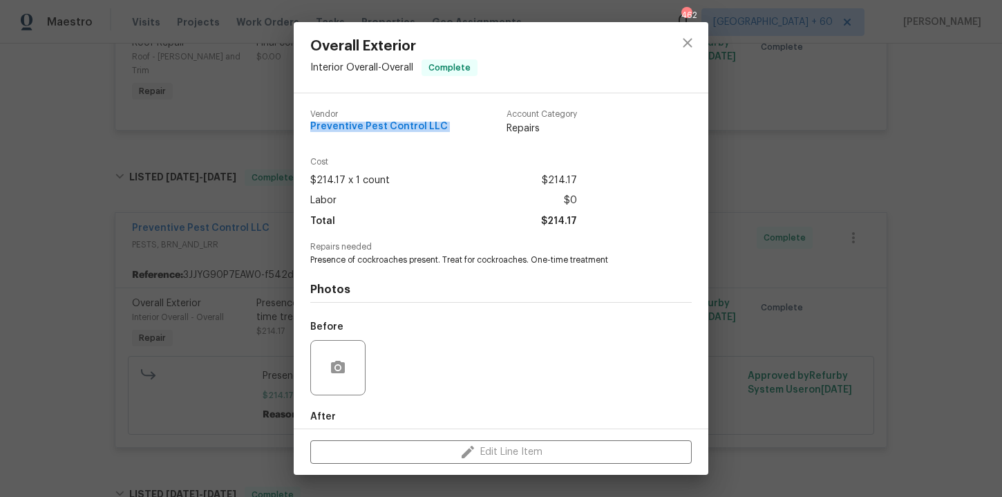
click at [358, 122] on span "Preventive Pest Control LLC" at bounding box center [379, 127] width 138 height 10
copy span "Preventive Pest Control LLC"
click at [50, 158] on div "Overall Exterior Interior Overall - Overall Complete Vendor Preventive Pest Con…" at bounding box center [501, 248] width 1002 height 497
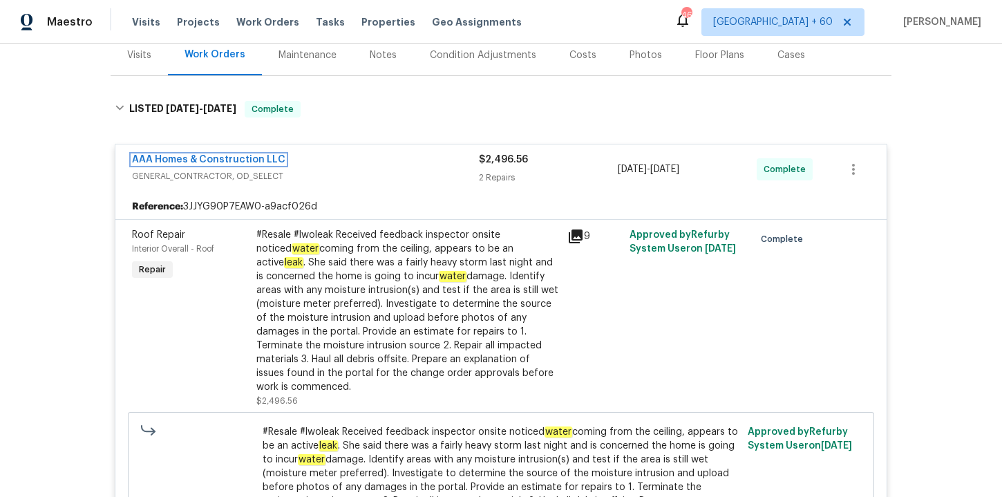
scroll to position [176, 0]
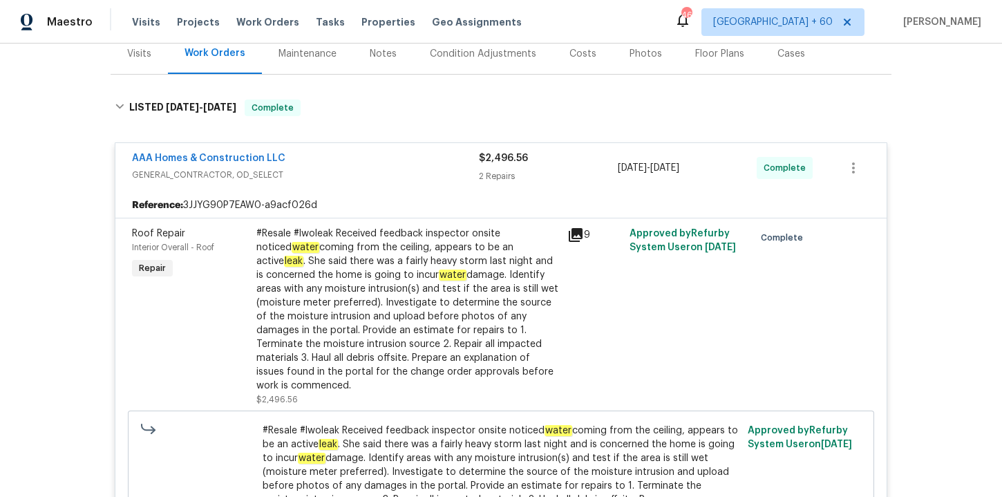
click at [399, 311] on div "#Resale #lwoleak Received feedback inspector onsite noticed water coming from t…" at bounding box center [407, 310] width 303 height 166
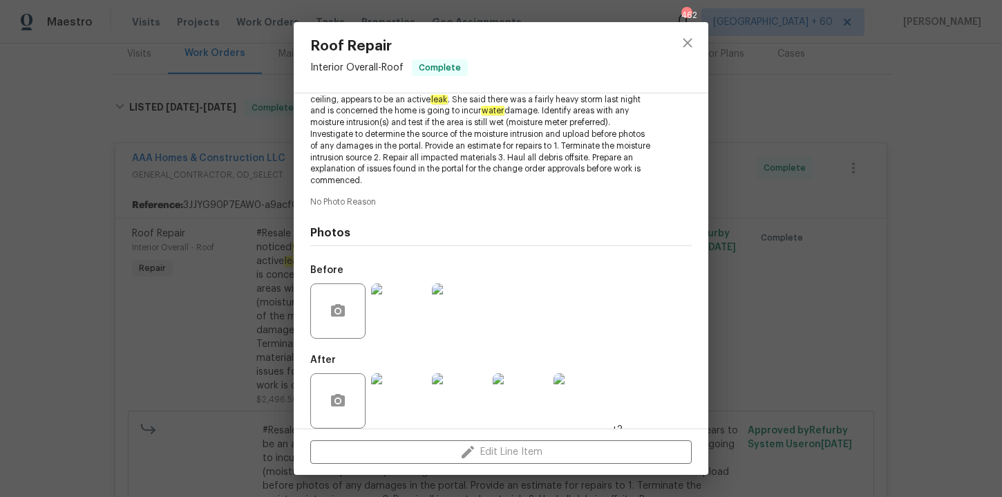
scroll to position [186, 0]
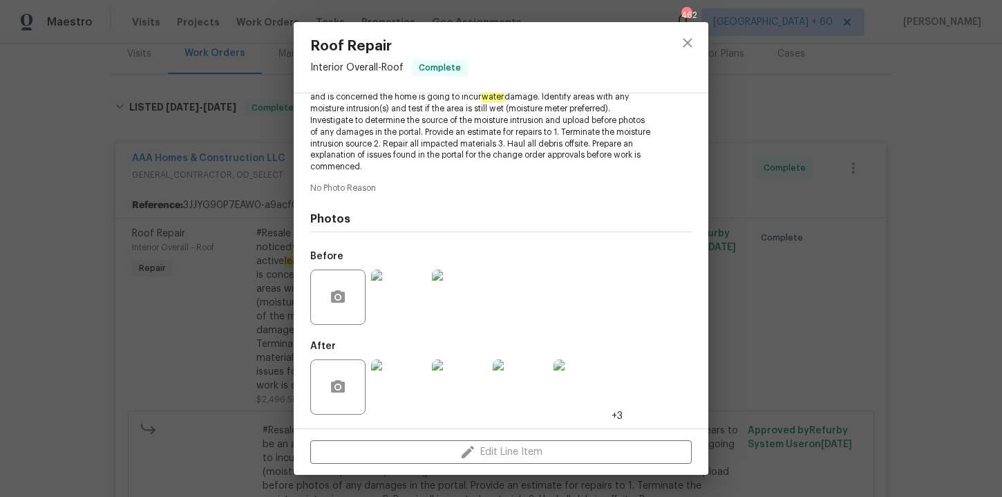
click at [202, 280] on div "Roof Repair Interior Overall - Roof Complete Vendor AAA Homes & Construction LL…" at bounding box center [501, 248] width 1002 height 497
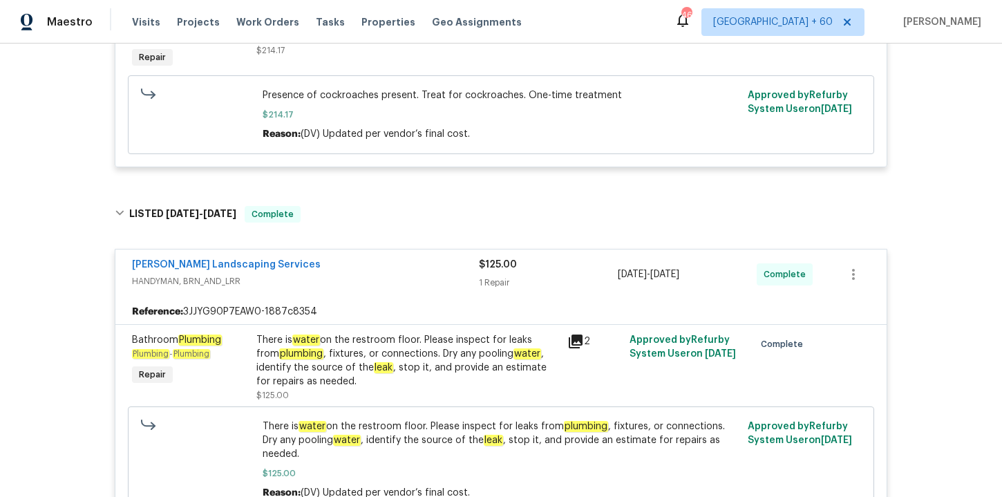
scroll to position [1261, 0]
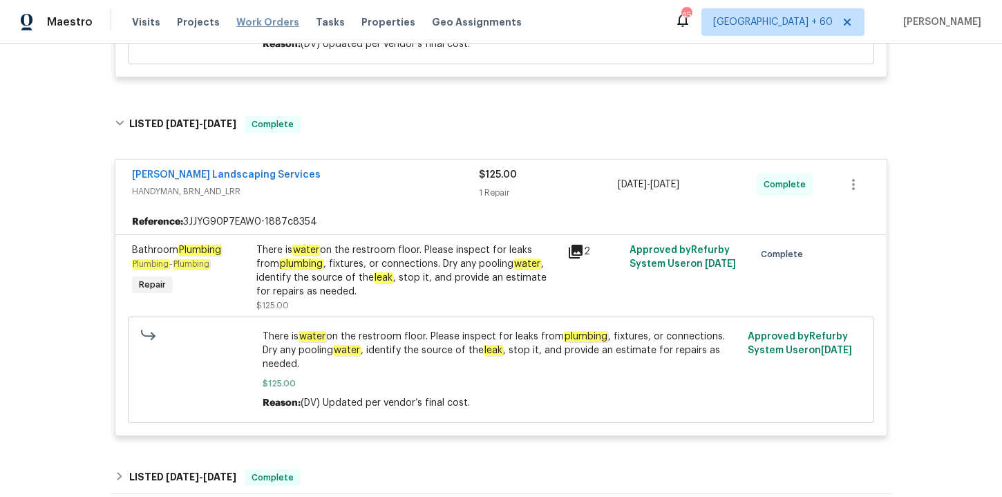
click at [261, 20] on span "Work Orders" at bounding box center [267, 22] width 63 height 14
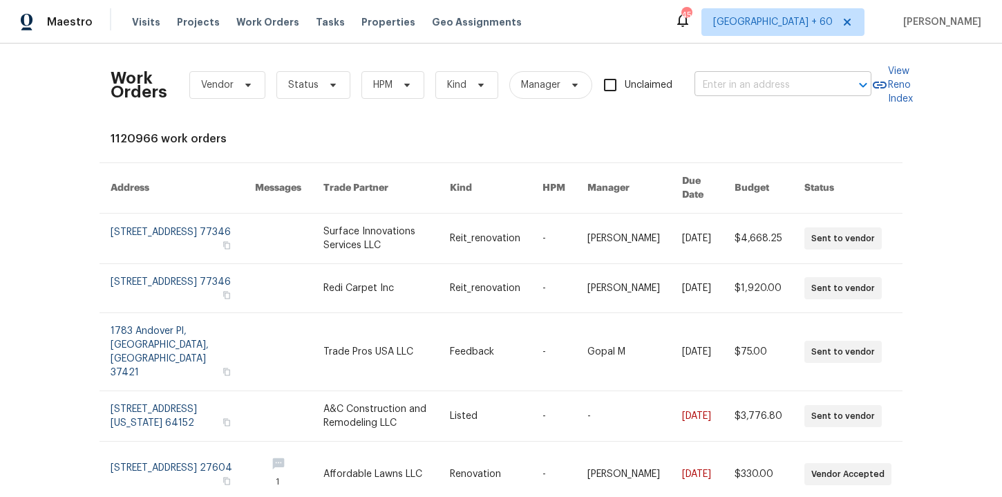
click at [724, 85] on input "text" at bounding box center [764, 85] width 138 height 21
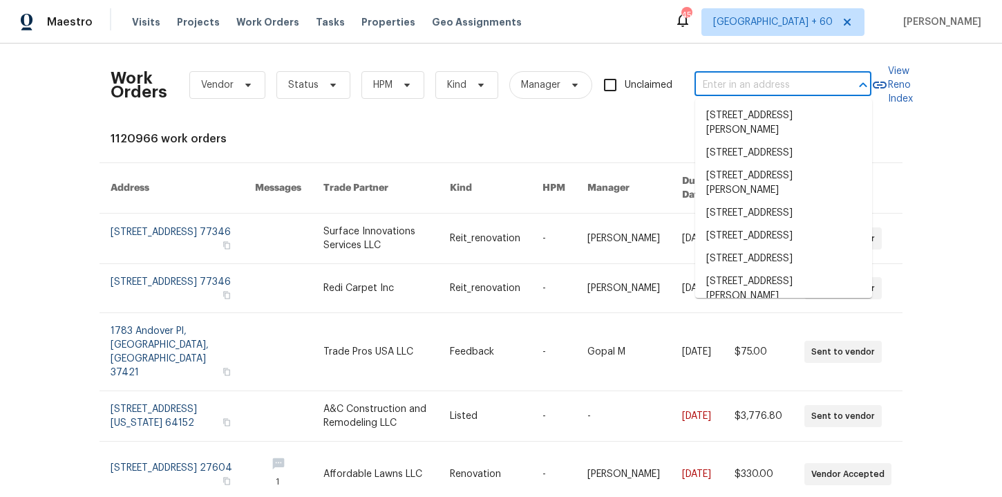
paste input "Jeremy Dykes"
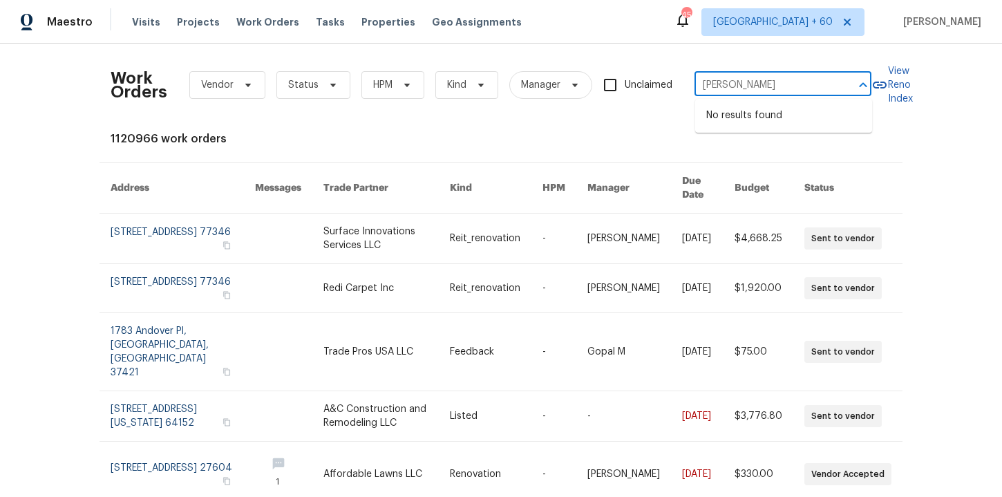
type input "Jeremy Dykes"
click at [731, 84] on input "text" at bounding box center [764, 85] width 138 height 21
paste input "7977 Sweet Rose Ln Jacksonville, FL 32244"
type input "7977 Sweet Rose Ln Jacksonville, FL 32244"
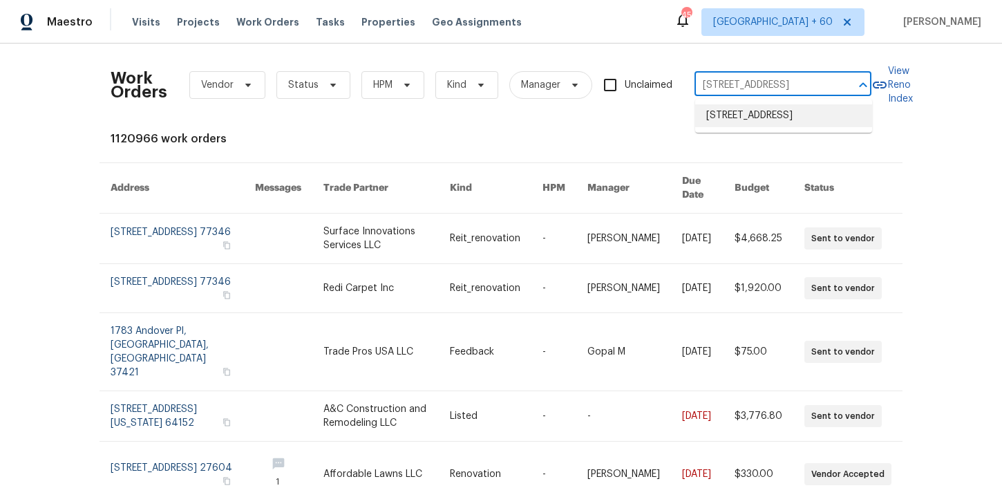
click at [749, 125] on li "7977 Sweet Rose Ln, Jacksonville, FL 32244" at bounding box center [783, 115] width 177 height 23
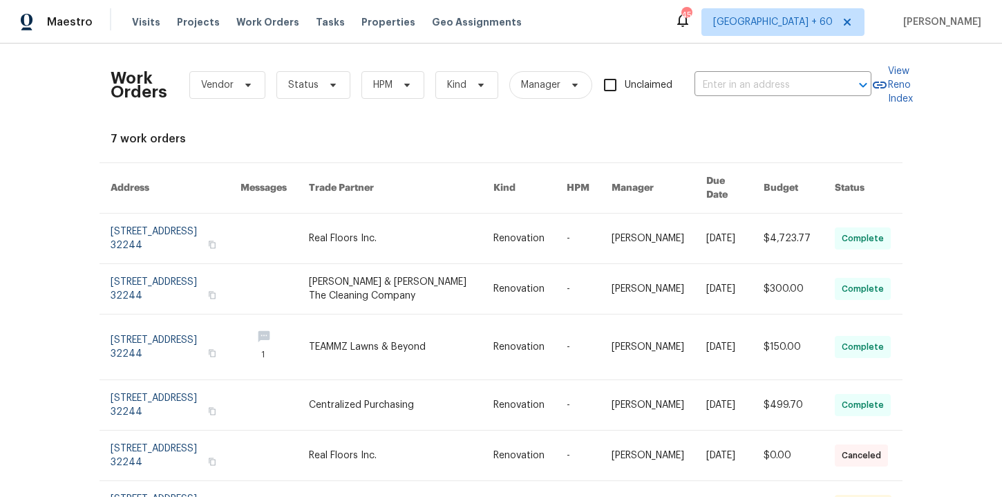
type input "7977 Sweet Rose Ln, Jacksonville, FL 32244"
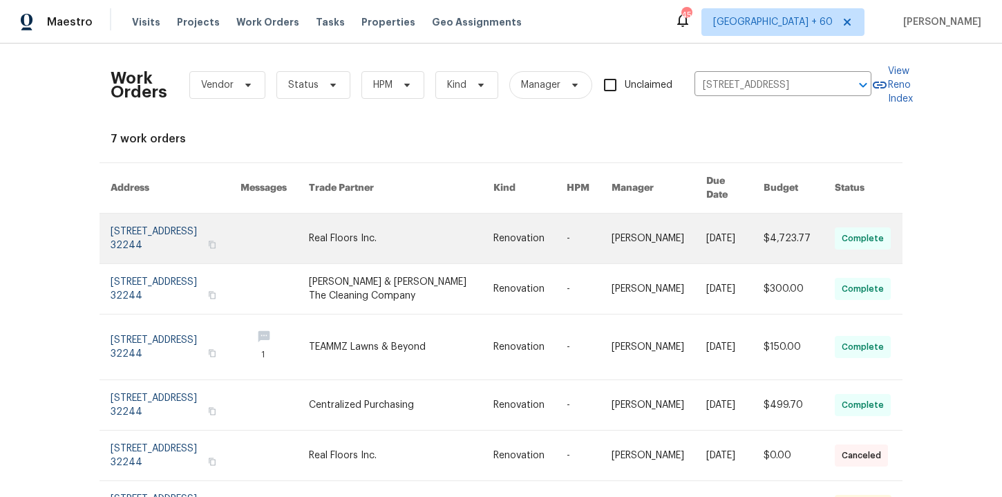
click at [178, 225] on link at bounding box center [176, 239] width 130 height 50
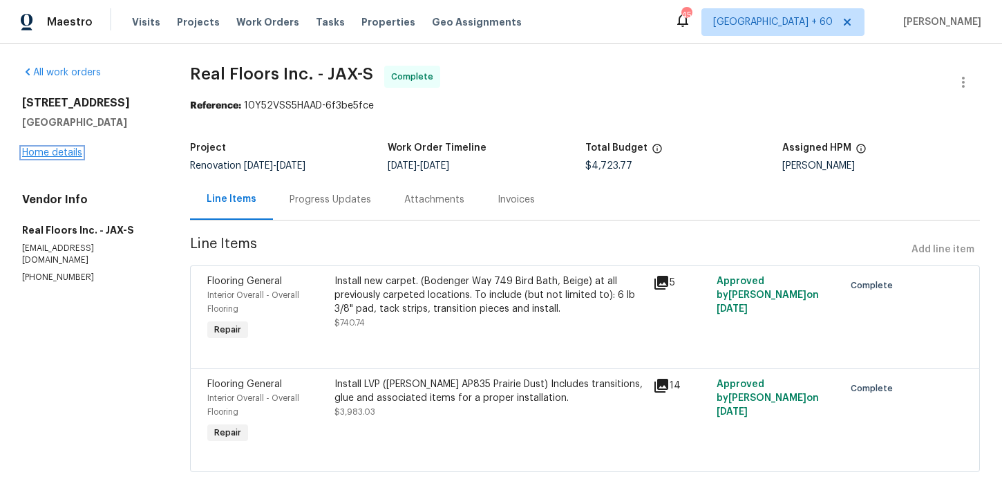
click at [69, 156] on link "Home details" at bounding box center [52, 153] width 60 height 10
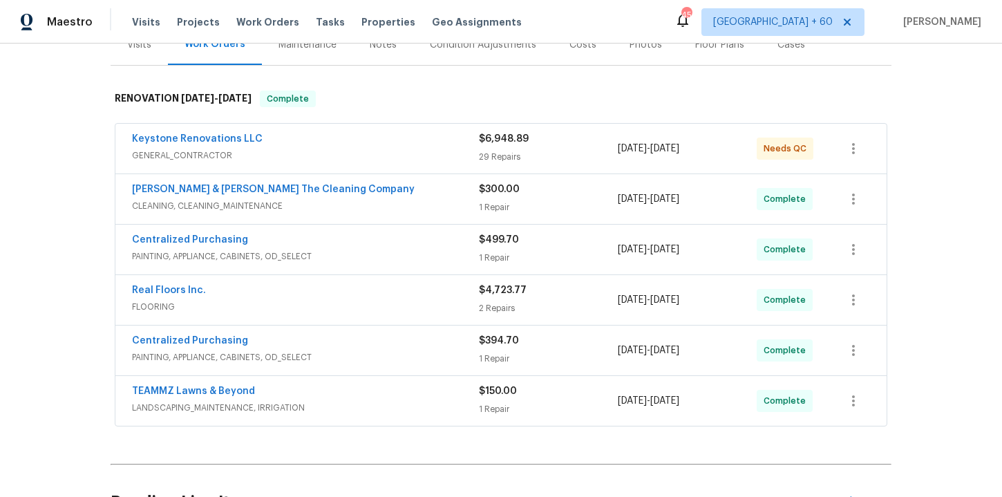
scroll to position [231, 0]
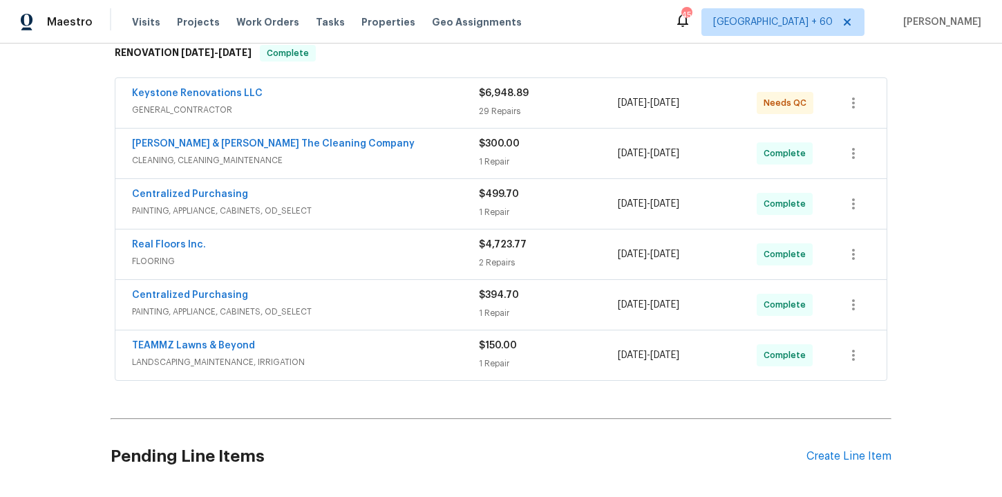
click at [388, 194] on div "Centralized Purchasing" at bounding box center [305, 195] width 347 height 17
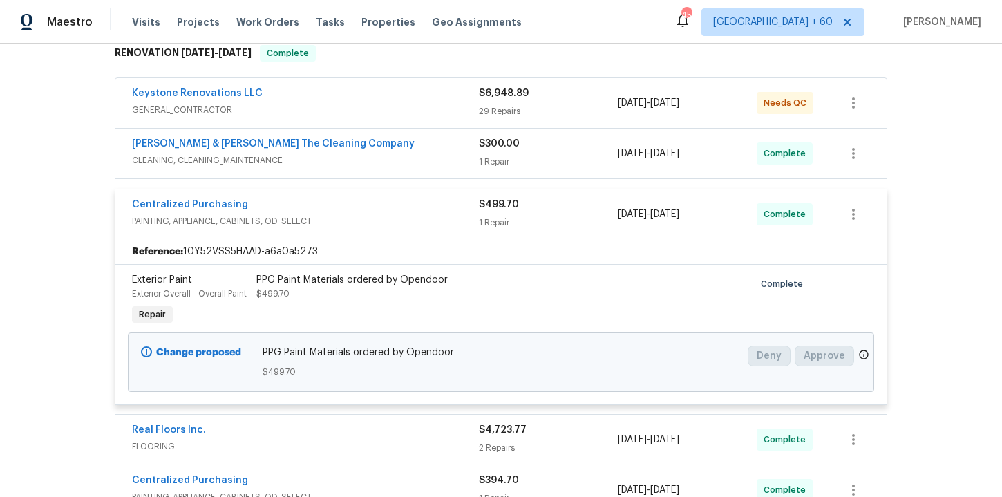
click at [378, 158] on span "CLEANING, CLEANING_MAINTENANCE" at bounding box center [305, 160] width 347 height 14
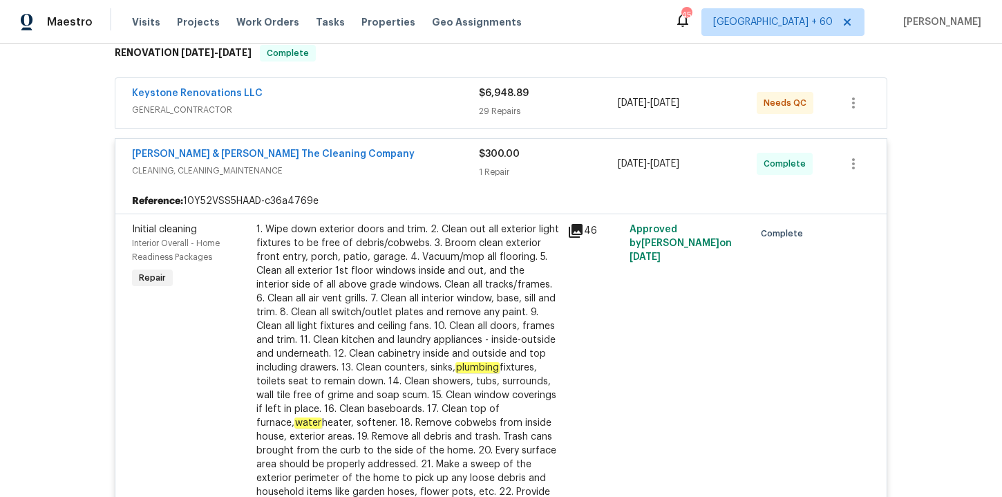
click at [358, 96] on div "Keystone Renovations LLC" at bounding box center [305, 94] width 347 height 17
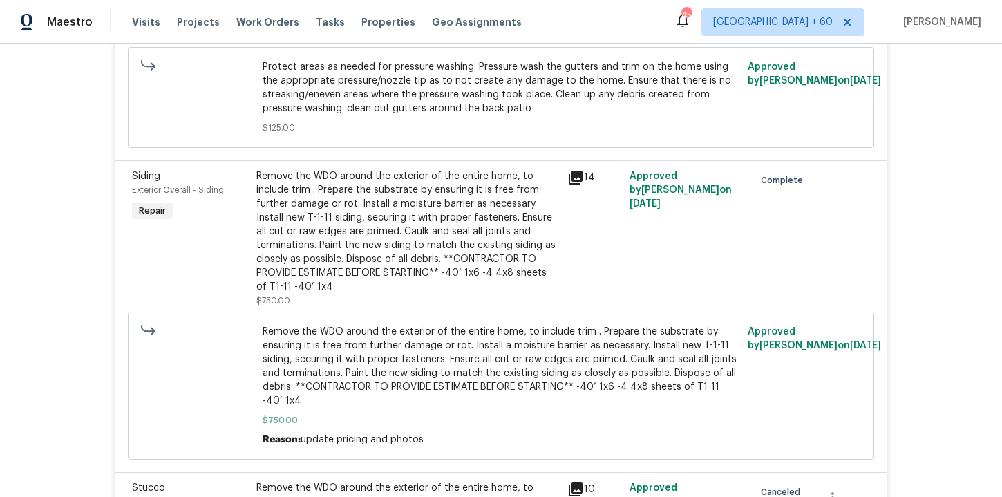
scroll to position [2237, 0]
click at [269, 16] on span "Work Orders" at bounding box center [267, 22] width 63 height 14
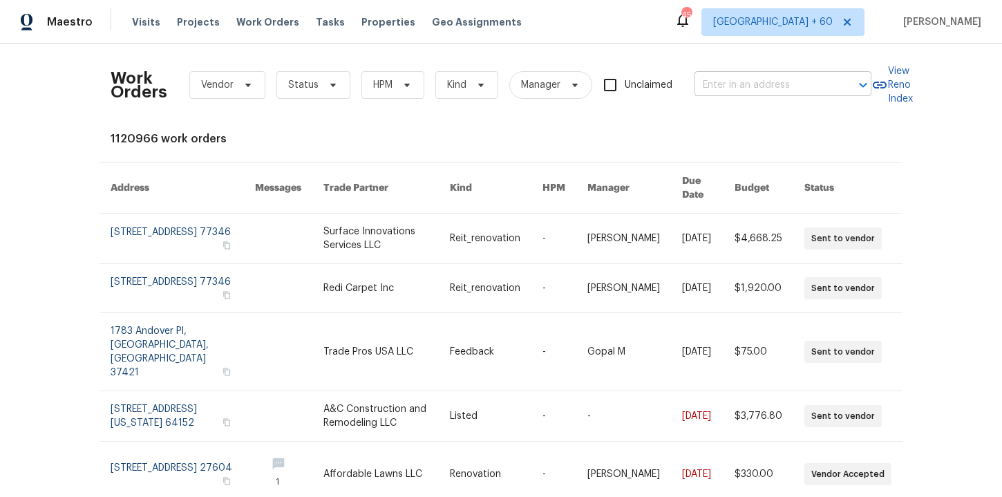
click at [733, 81] on input "text" at bounding box center [764, 85] width 138 height 21
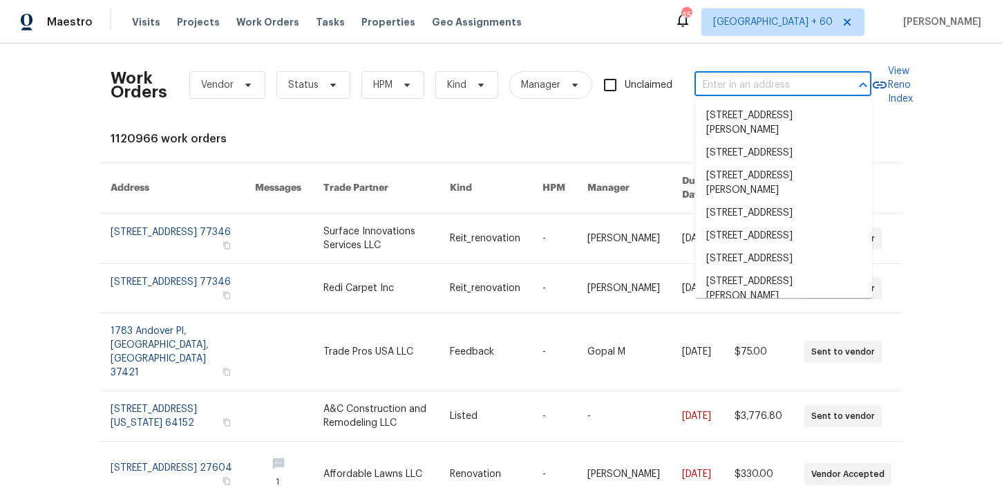
paste input "13408 Dove Ranch Rd Roanoke, TX 76262"
type input "13408 Dove Ranch Rd Roanoke, TX 76262"
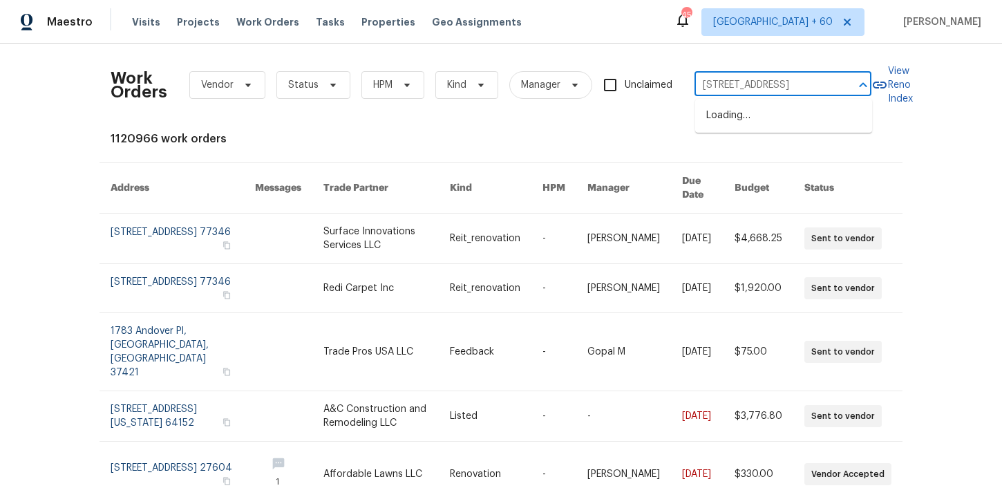
scroll to position [0, 57]
click at [739, 110] on li "13408 Dove Ranch Rd, Roanoke, TX 76262" at bounding box center [783, 115] width 177 height 23
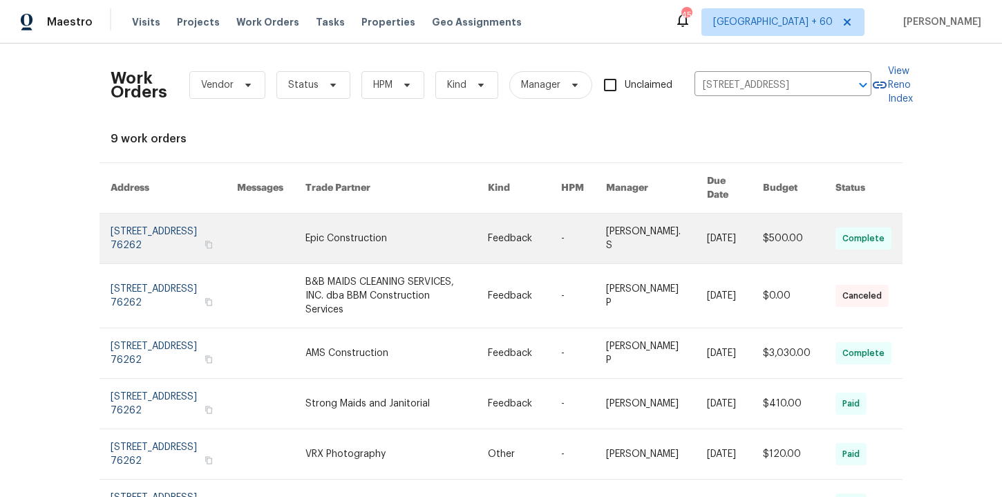
click at [162, 231] on link at bounding box center [174, 239] width 126 height 50
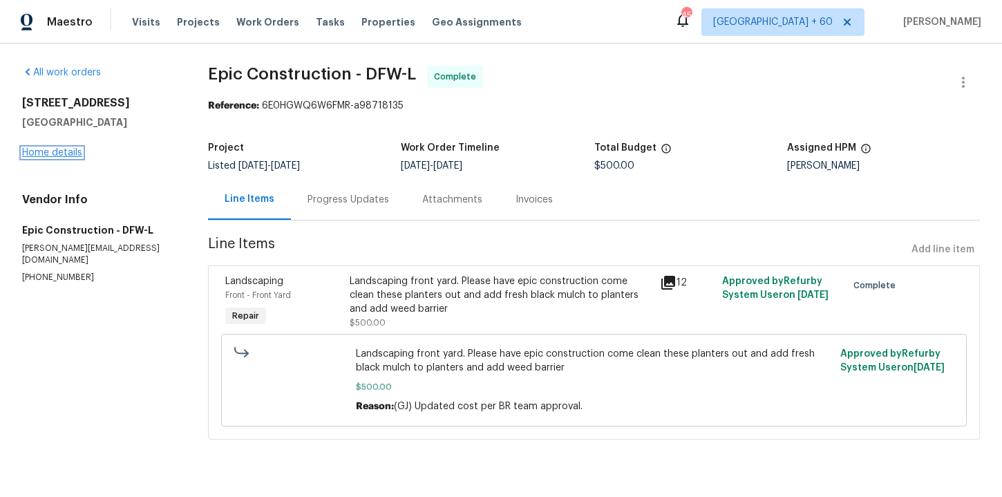
click at [77, 153] on link "Home details" at bounding box center [52, 153] width 60 height 10
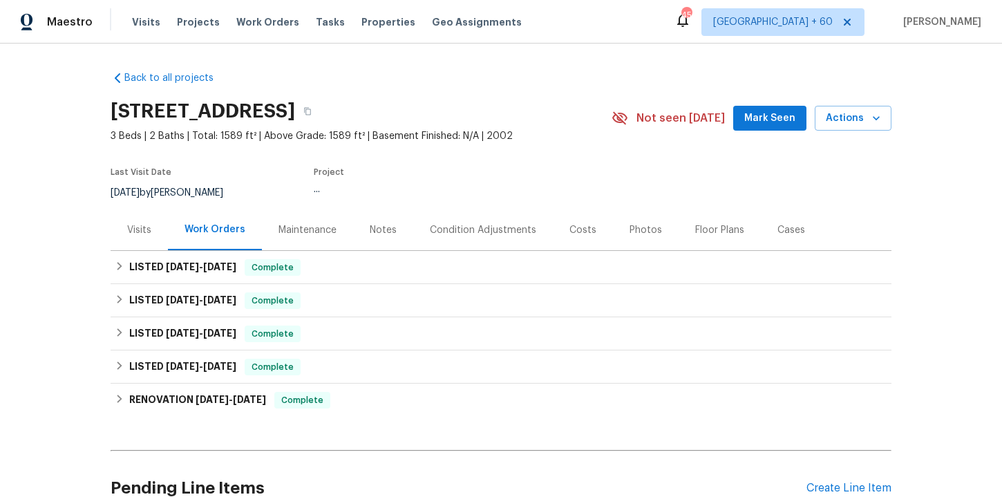
scroll to position [50, 0]
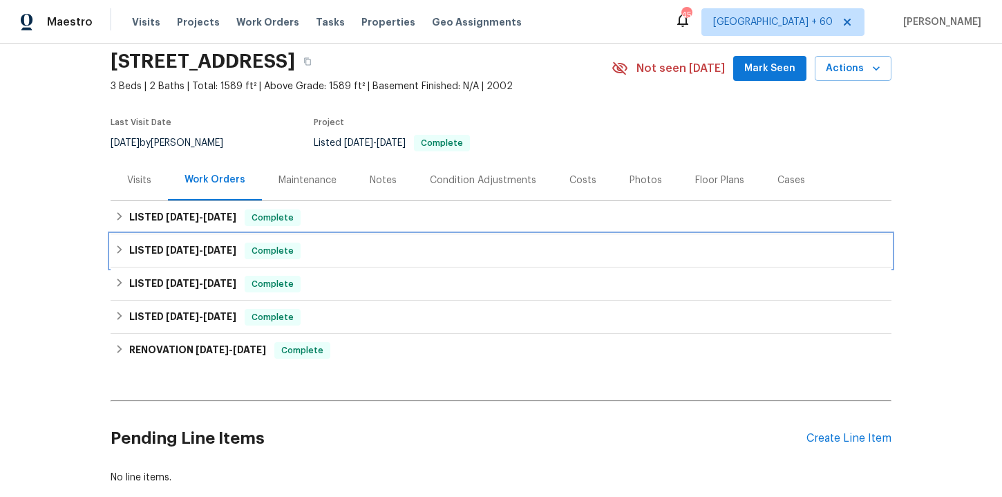
click at [411, 253] on div "LISTED 8/25/25 - 9/10/25 Complete" at bounding box center [501, 251] width 773 height 17
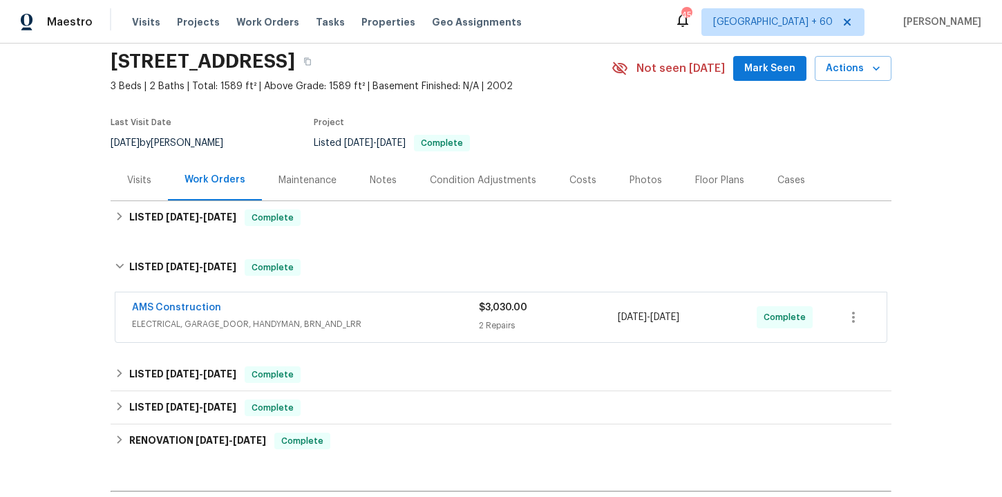
click at [407, 317] on div "AMS Construction" at bounding box center [305, 309] width 347 height 17
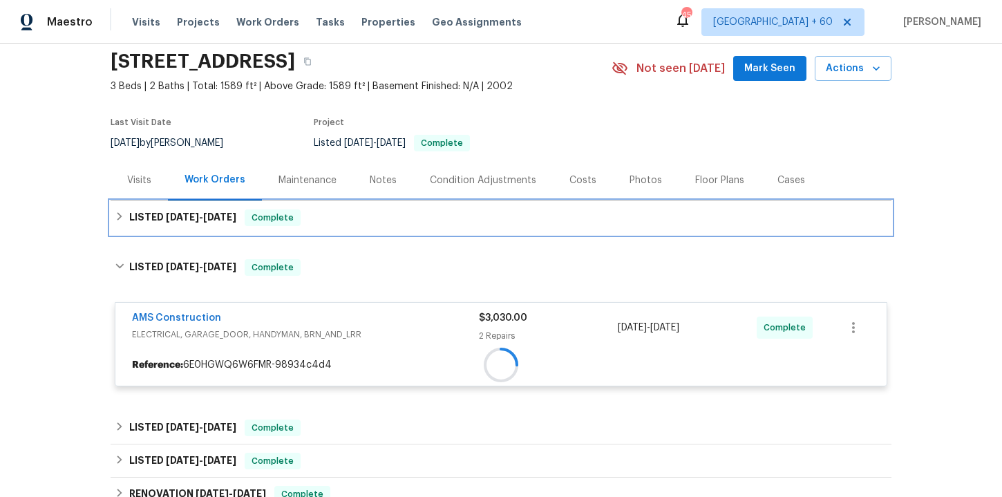
click at [366, 219] on div "LISTED 9/11/25 - 9/22/25 Complete" at bounding box center [501, 217] width 773 height 17
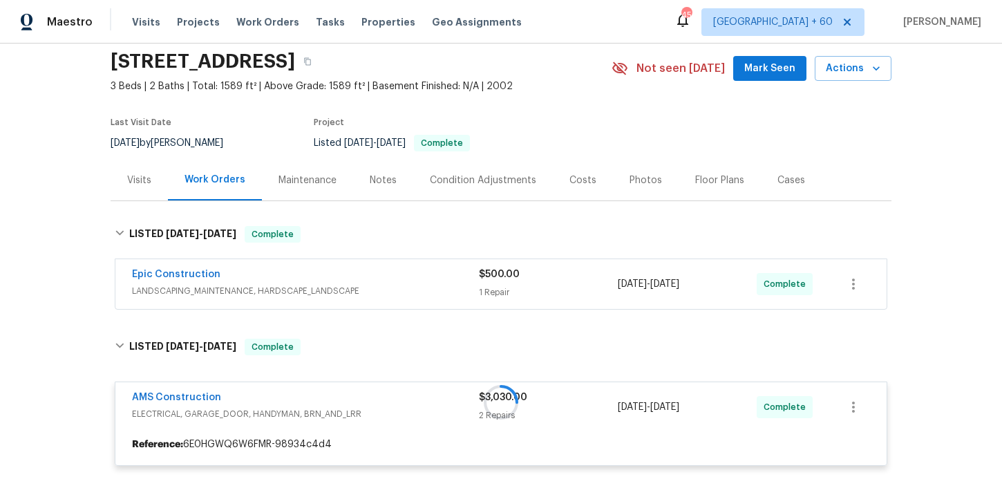
click at [375, 280] on div "Epic Construction" at bounding box center [305, 275] width 347 height 17
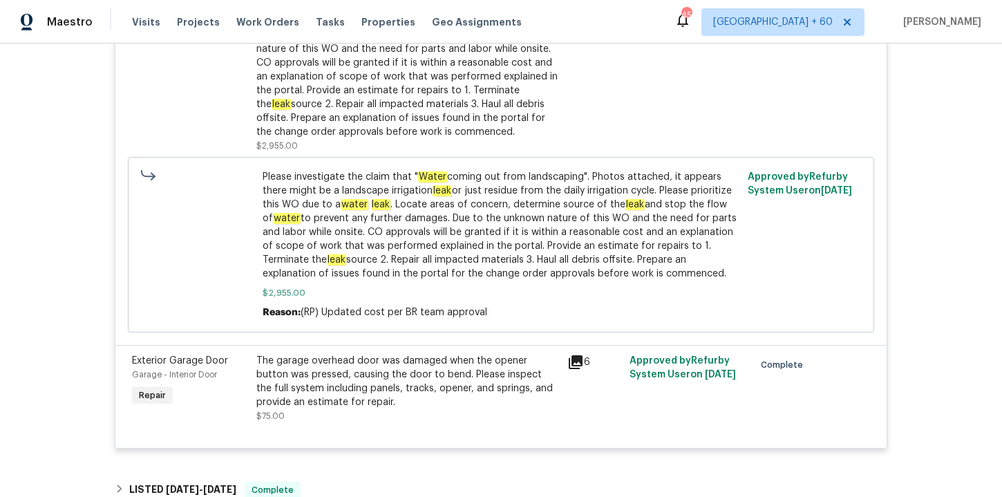
scroll to position [887, 0]
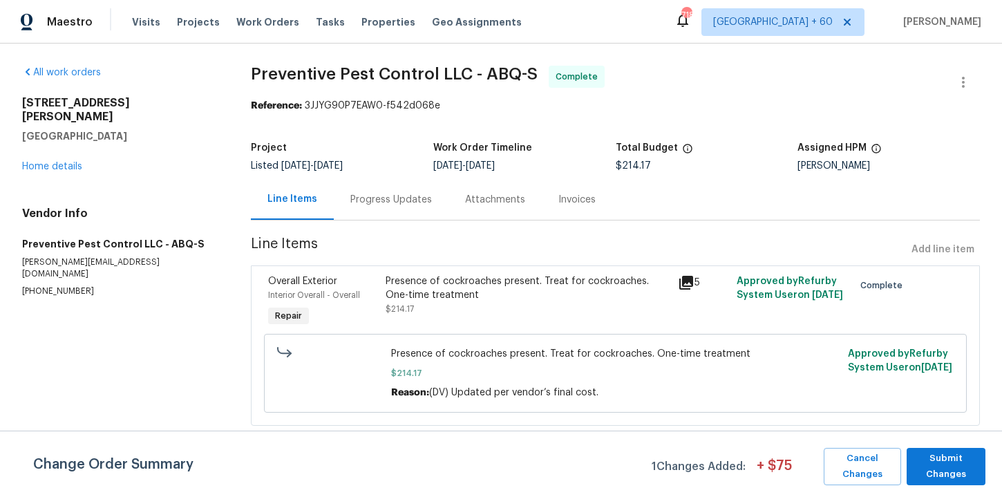
click at [402, 197] on div "Progress Updates" at bounding box center [391, 200] width 82 height 14
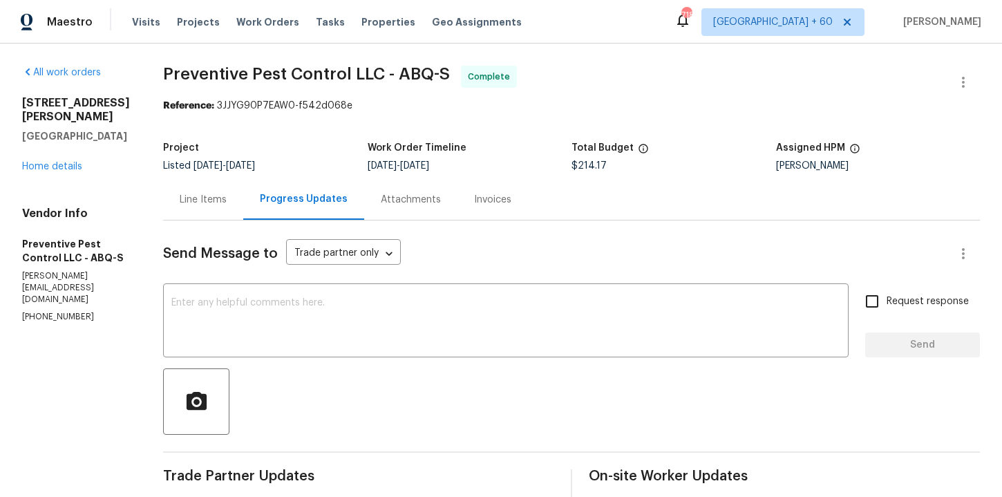
click at [482, 193] on div "Invoices" at bounding box center [492, 200] width 37 height 14
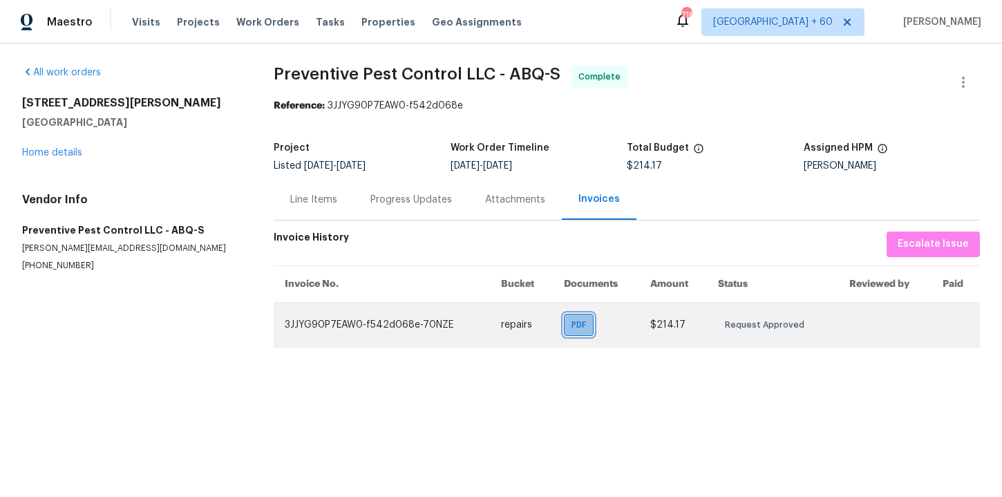
click at [568, 322] on div "PDF" at bounding box center [579, 325] width 30 height 22
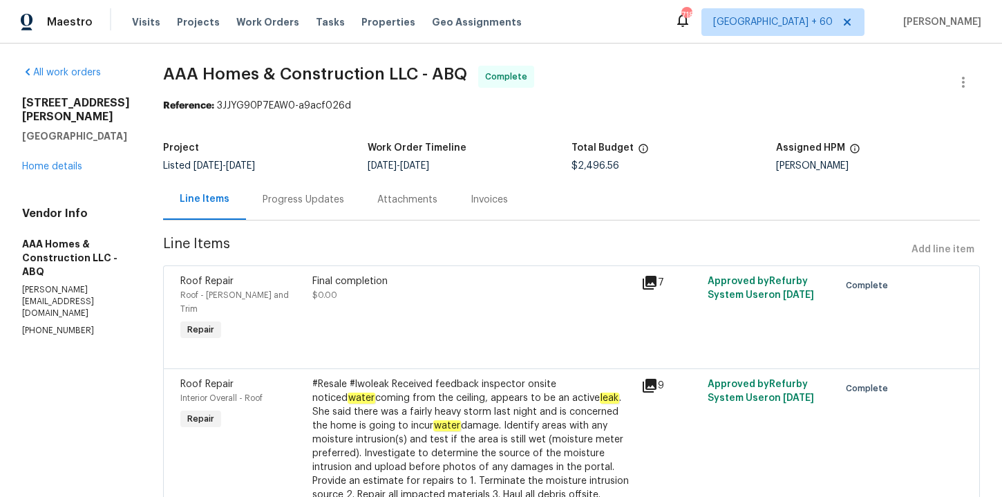
click at [327, 196] on div "Progress Updates" at bounding box center [304, 200] width 82 height 14
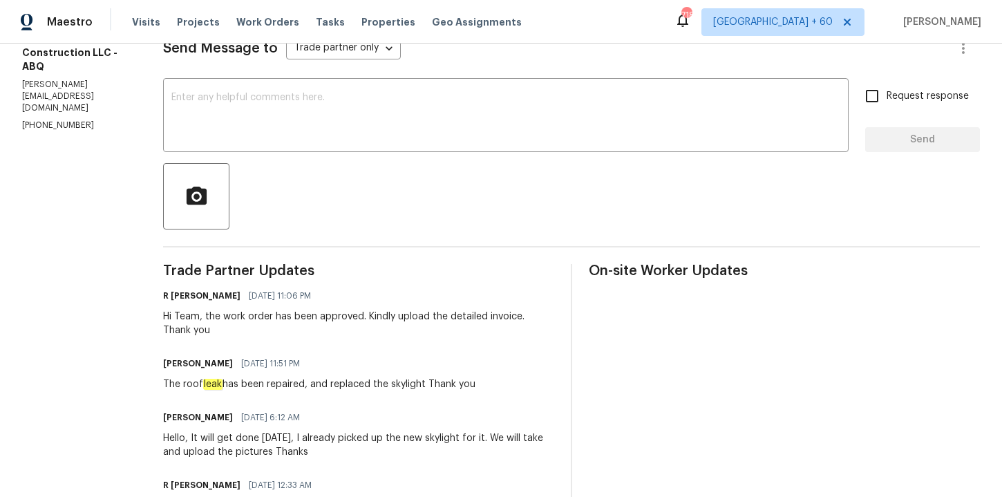
scroll to position [204, 0]
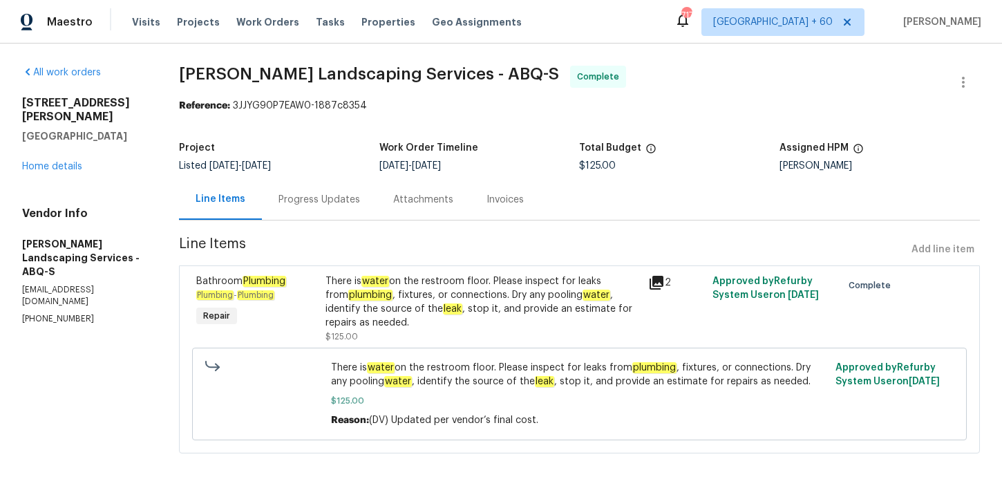
click at [316, 212] on div "Progress Updates" at bounding box center [319, 199] width 115 height 41
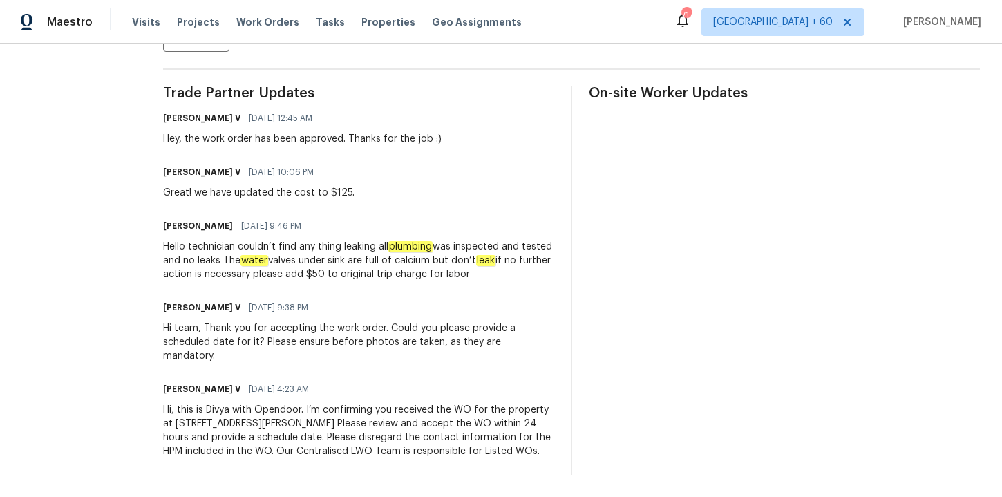
scroll to position [397, 0]
